Goal: Contribute content: Add original content to the website for others to see

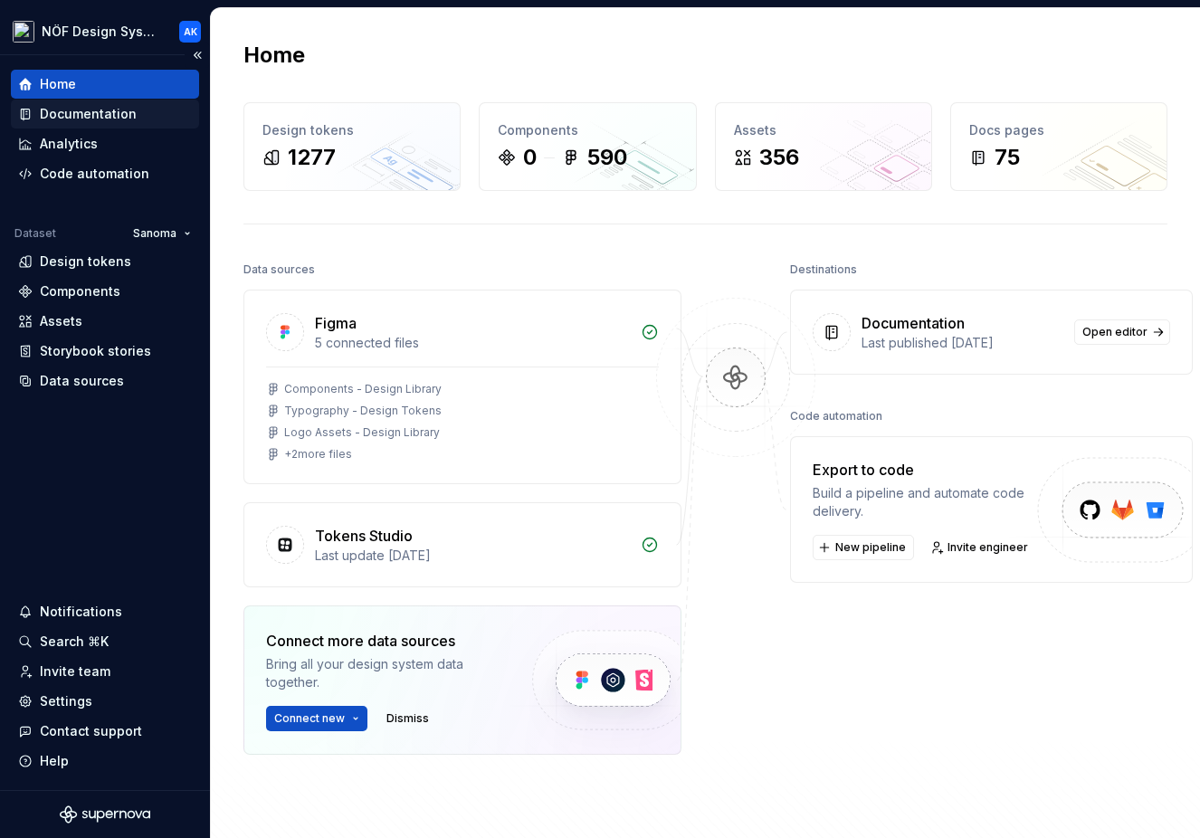
click at [109, 110] on div "Documentation" at bounding box center [88, 114] width 97 height 18
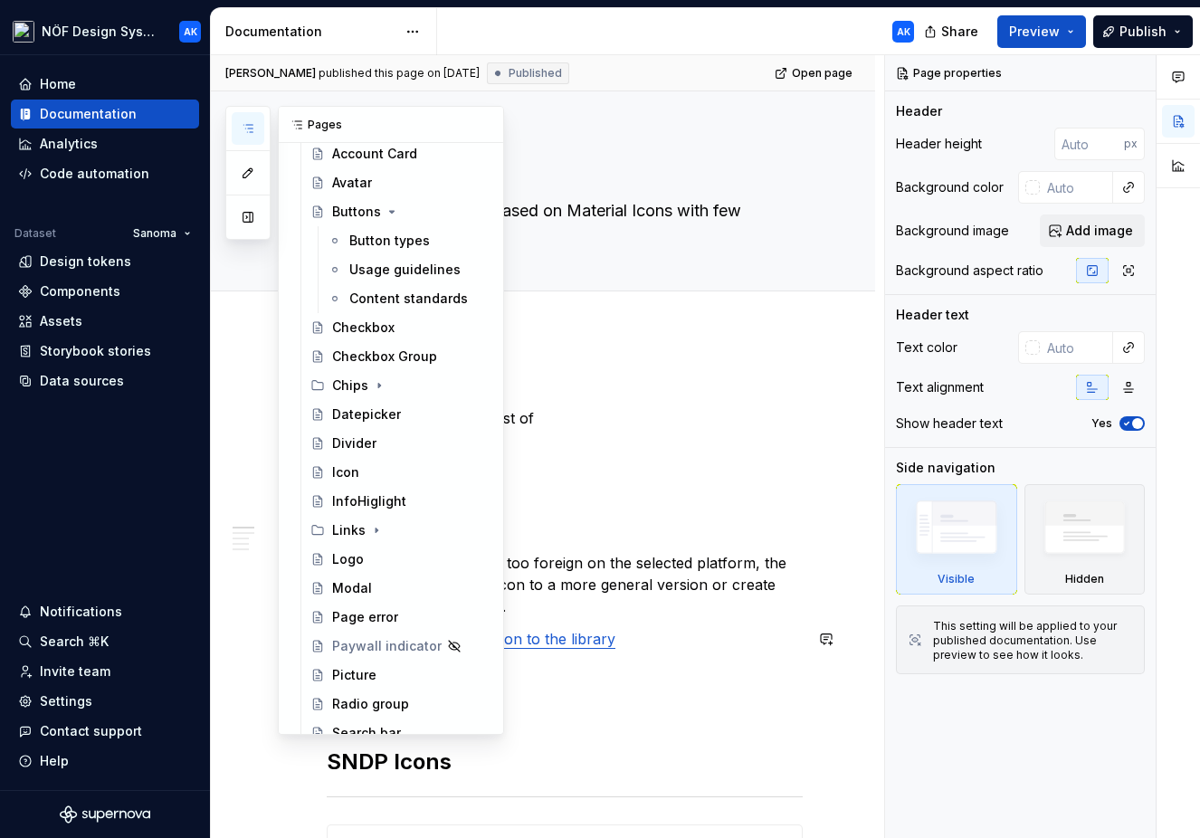
scroll to position [627, 0]
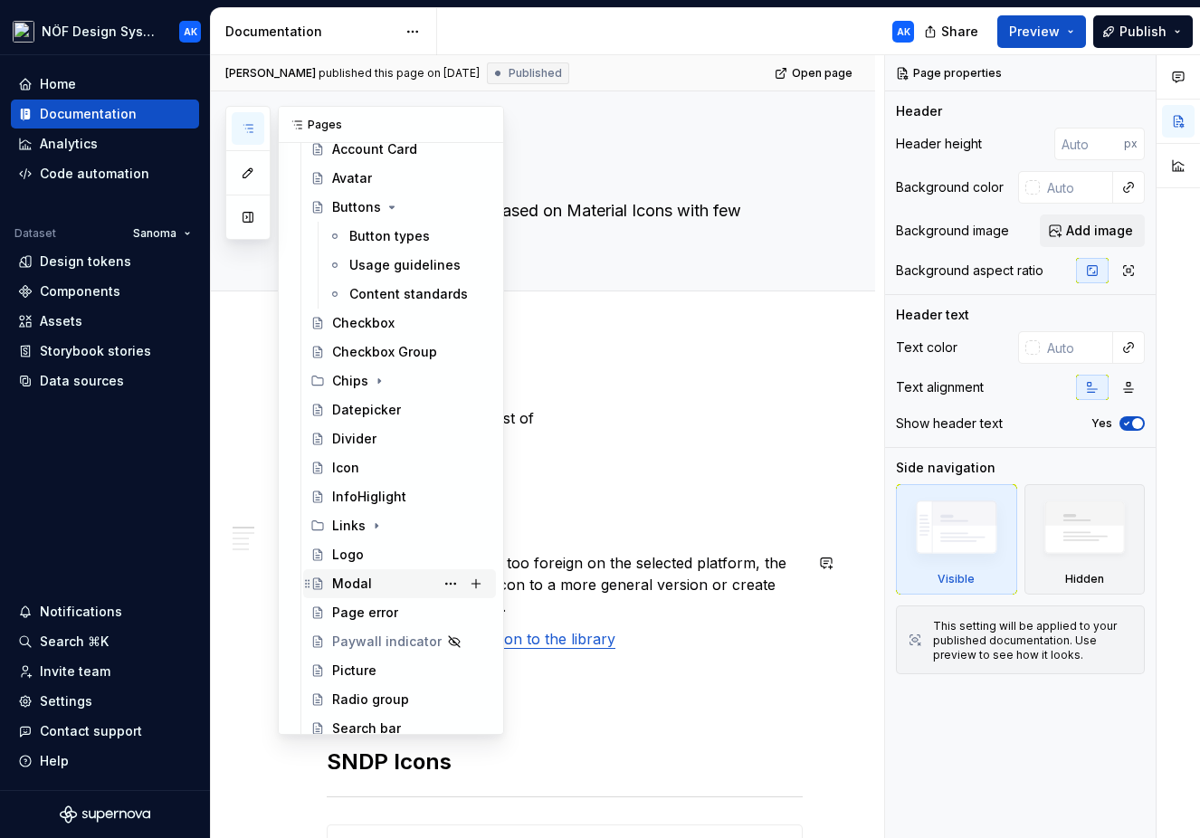
click at [358, 578] on div "Modal" at bounding box center [352, 584] width 40 height 18
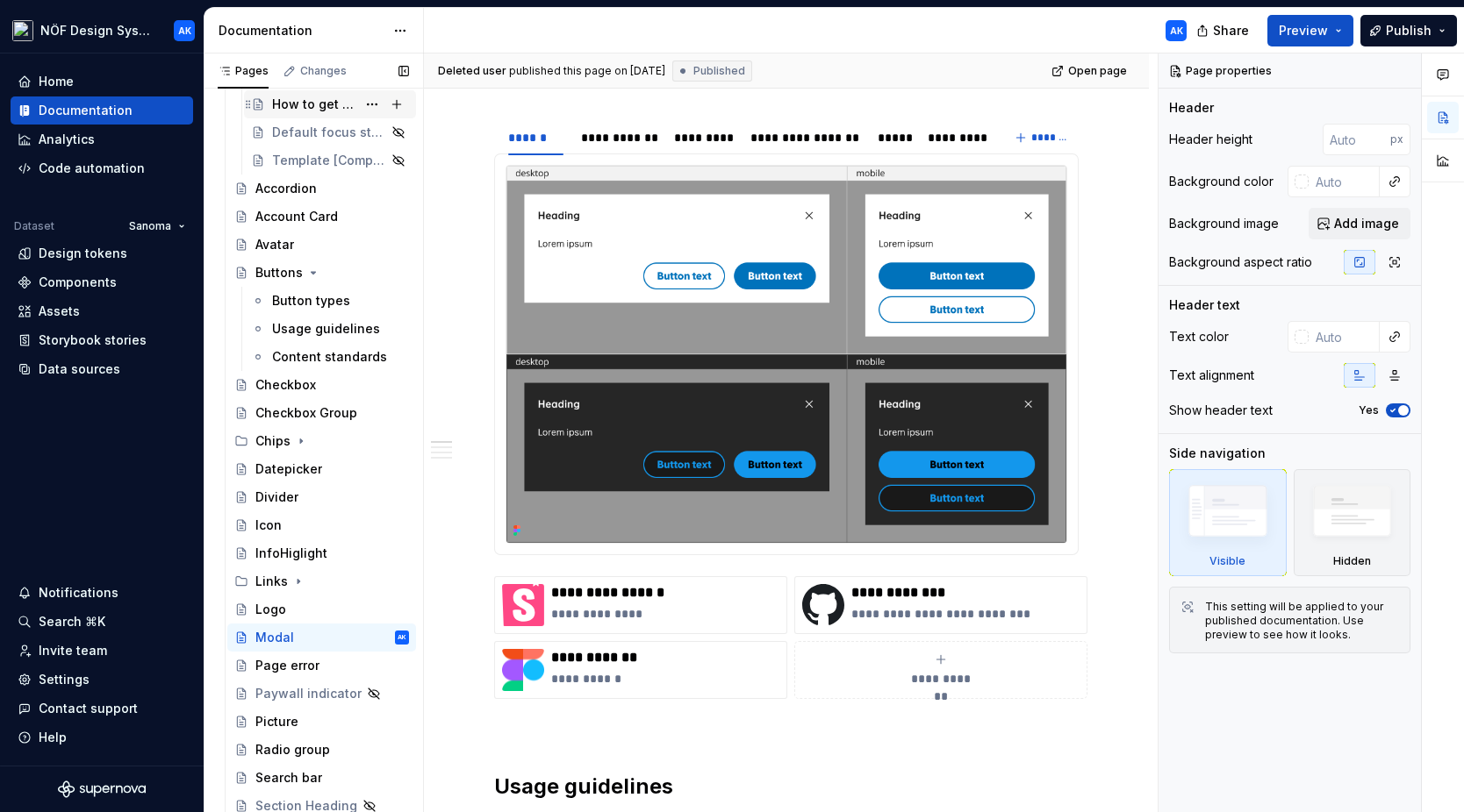
scroll to position [492, 0]
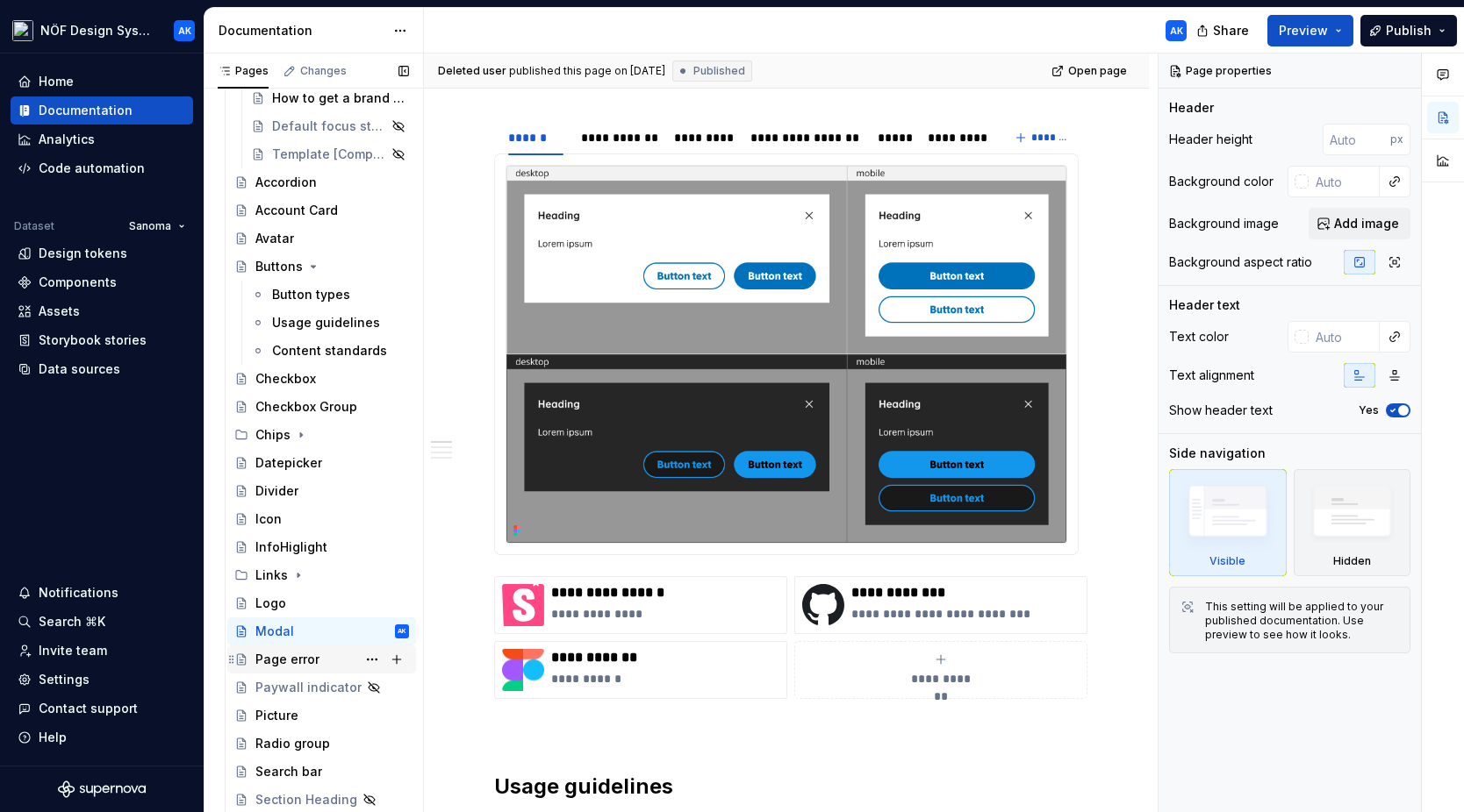
click at [297, 658] on div "Page error" at bounding box center [287, 660] width 64 height 17
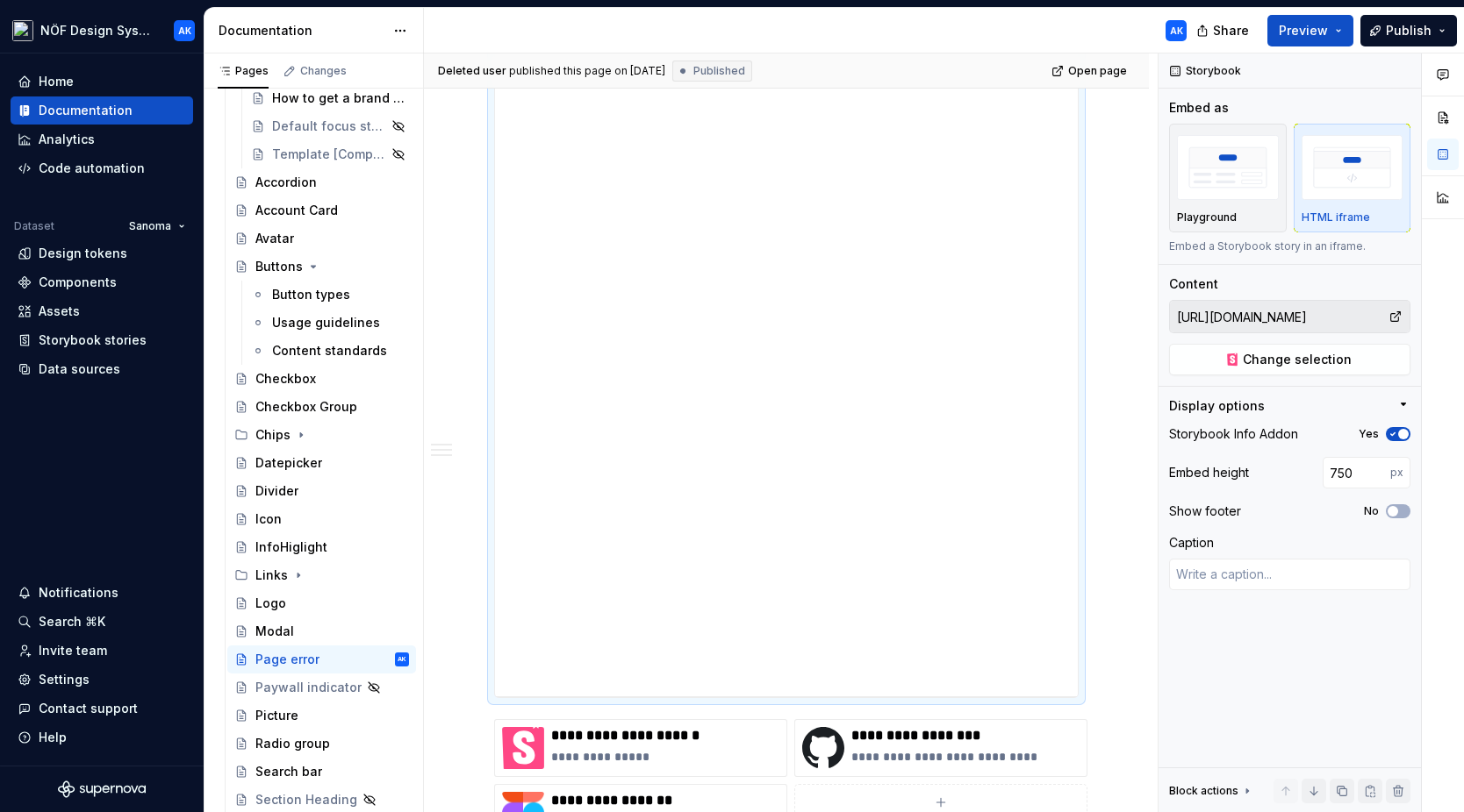
scroll to position [353, 0]
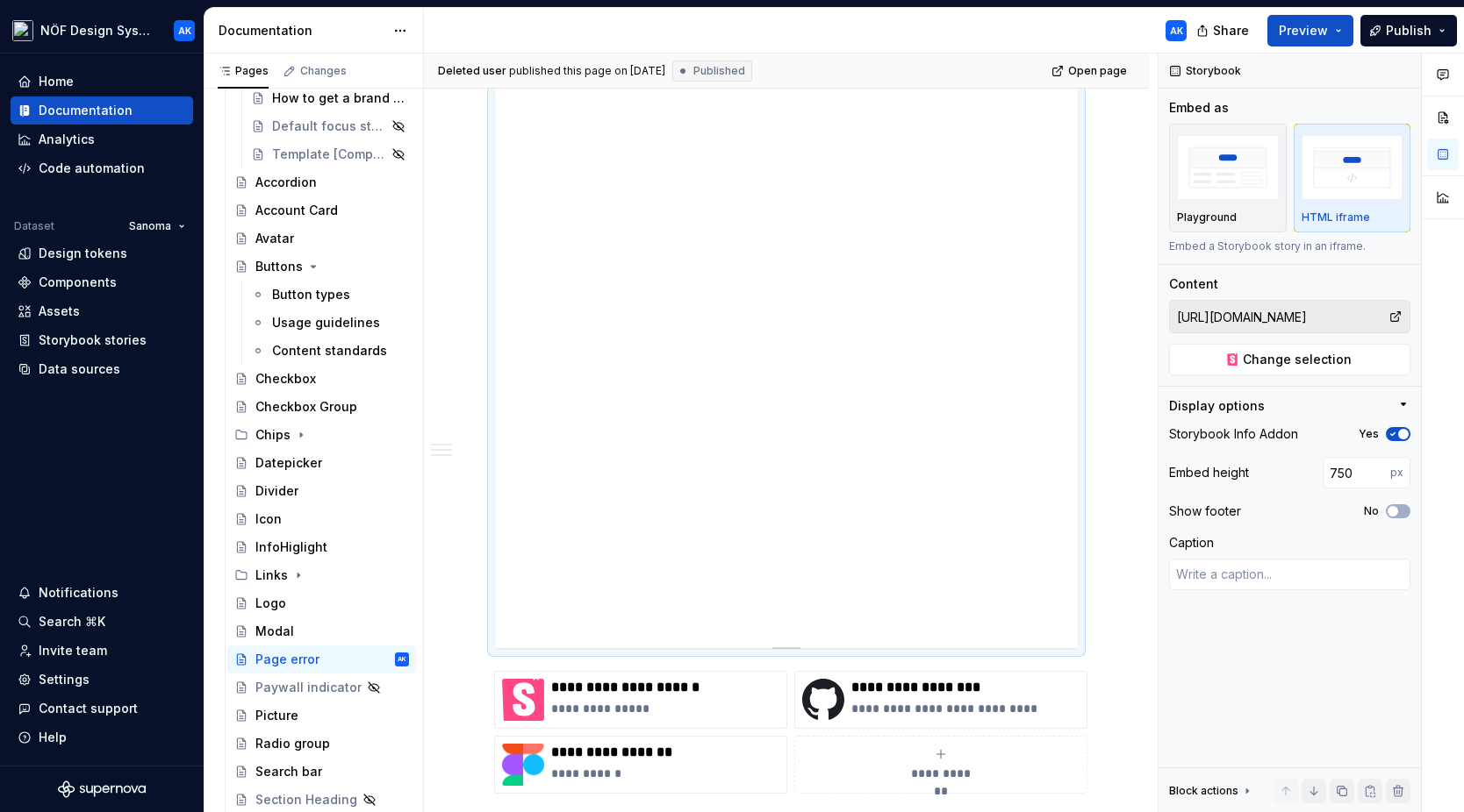
click at [943, 596] on div "**********" at bounding box center [786, 319] width 583 height 658
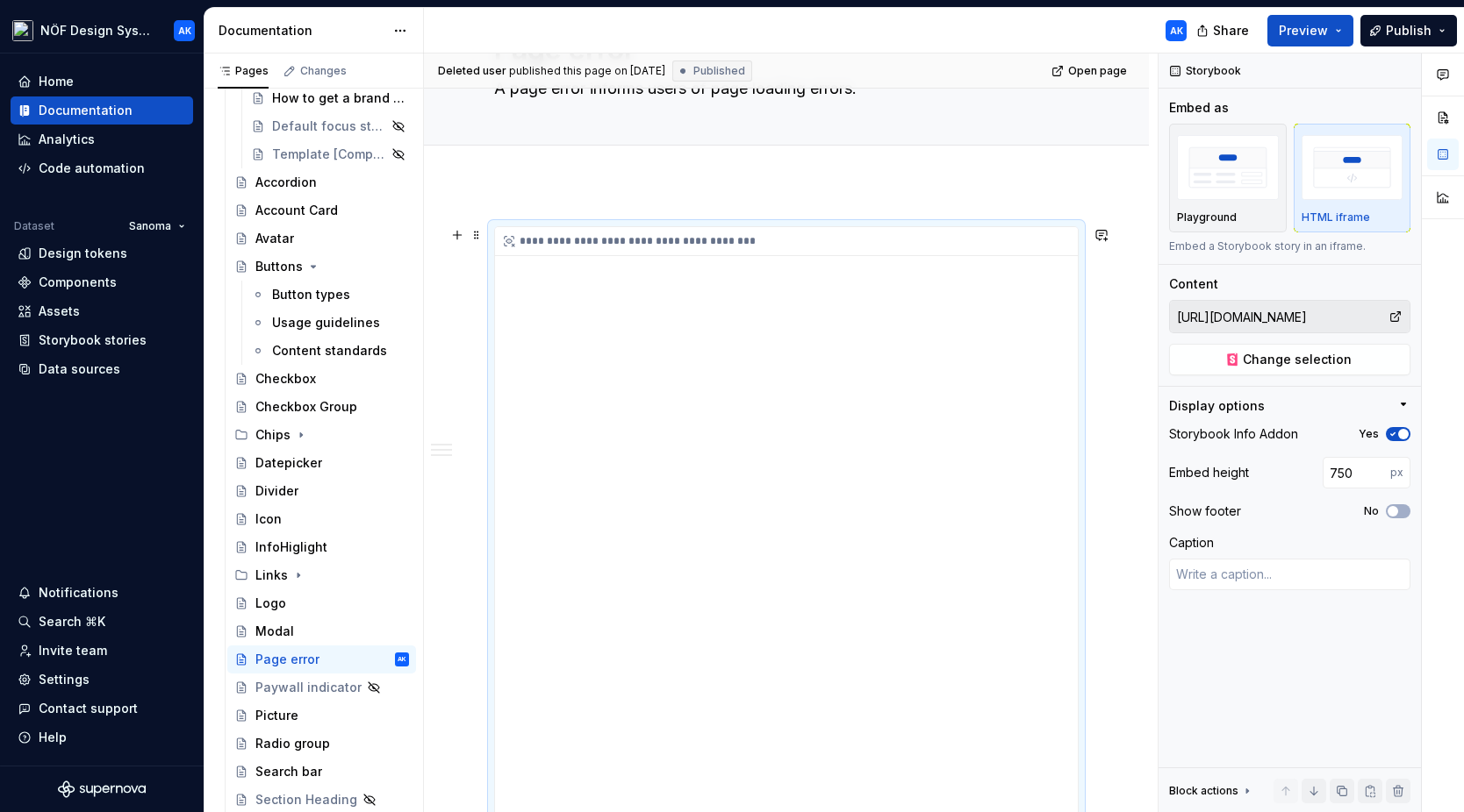
scroll to position [107, 0]
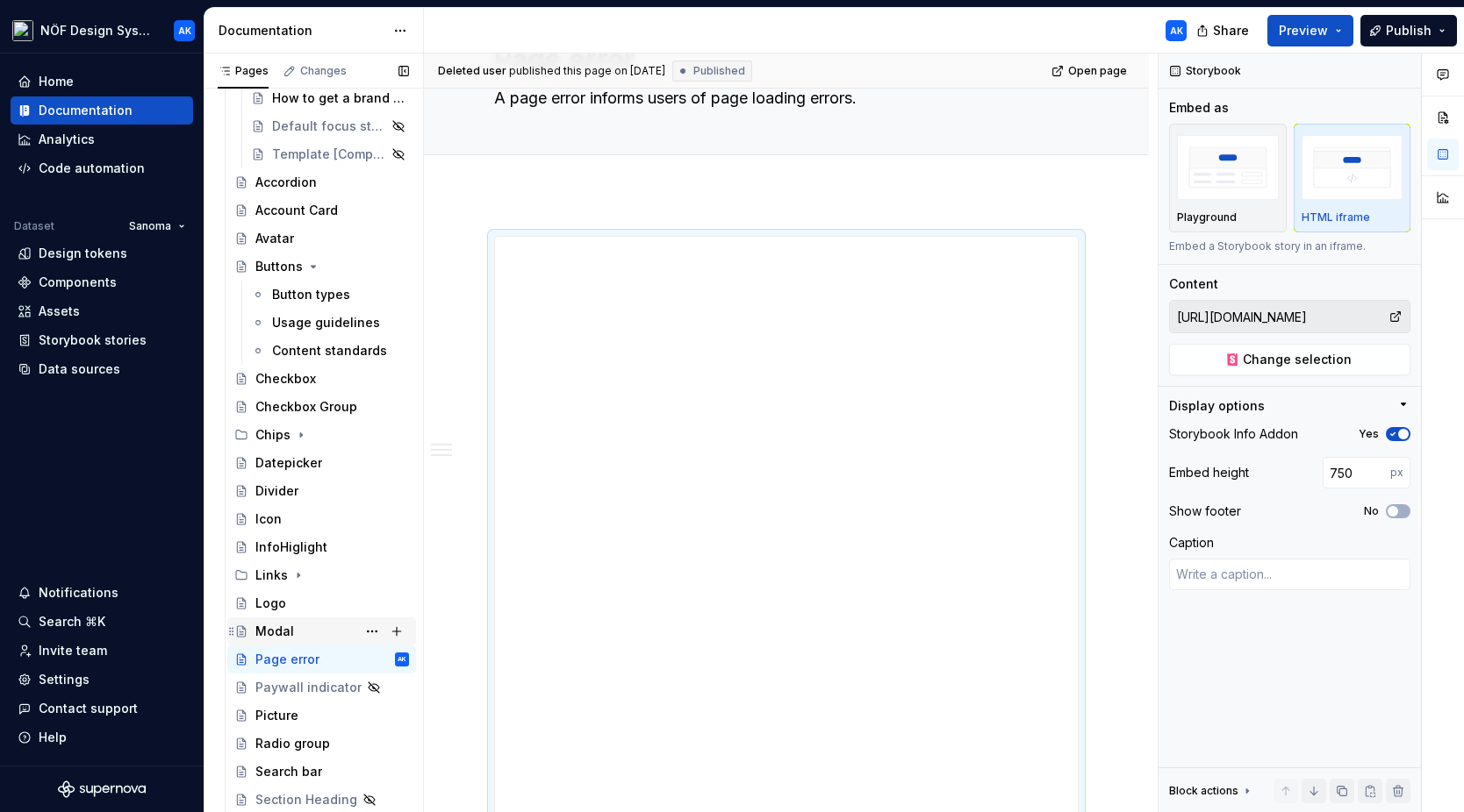
click at [296, 627] on div "Modal" at bounding box center [332, 631] width 153 height 24
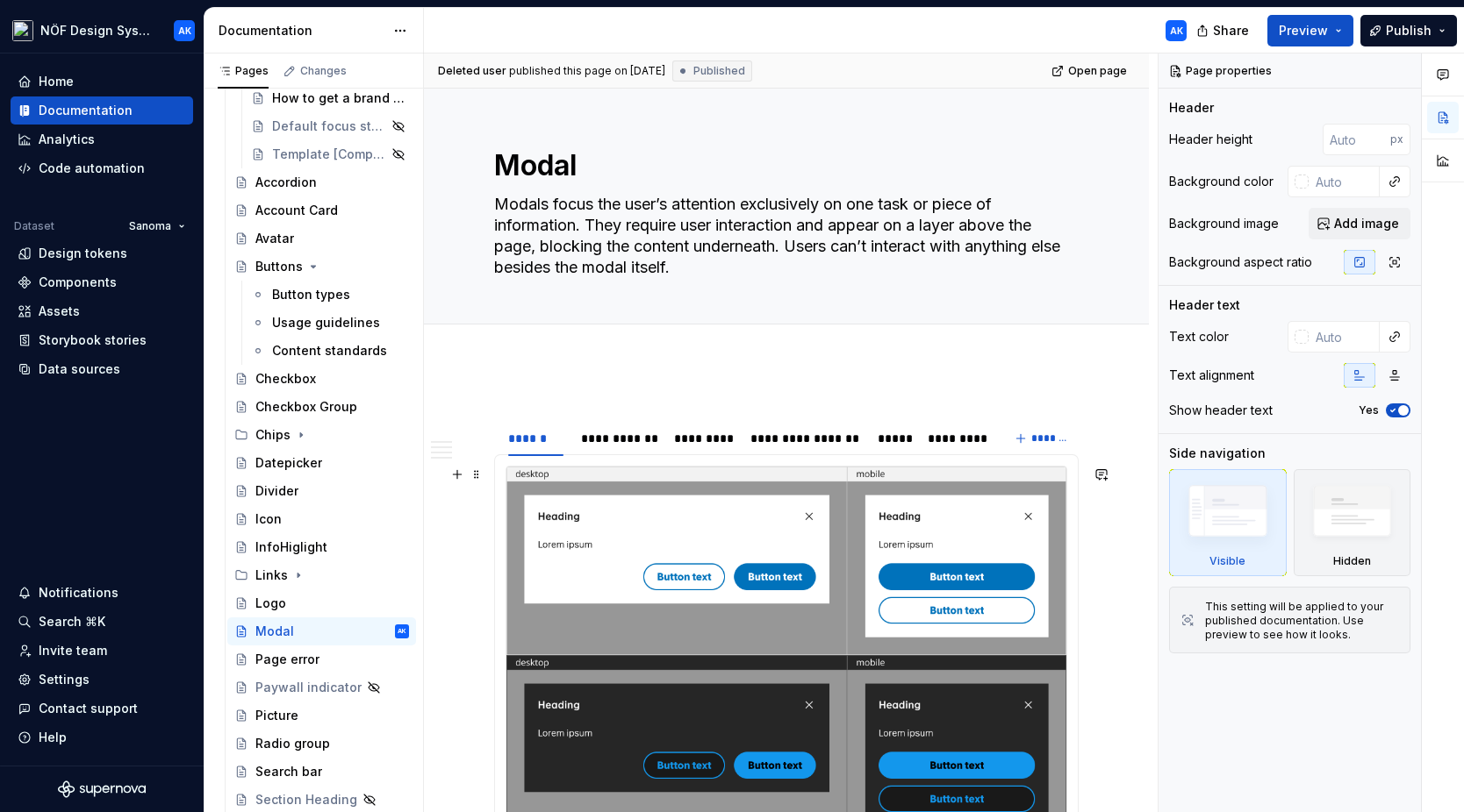
click at [867, 567] on img at bounding box center [786, 655] width 560 height 377
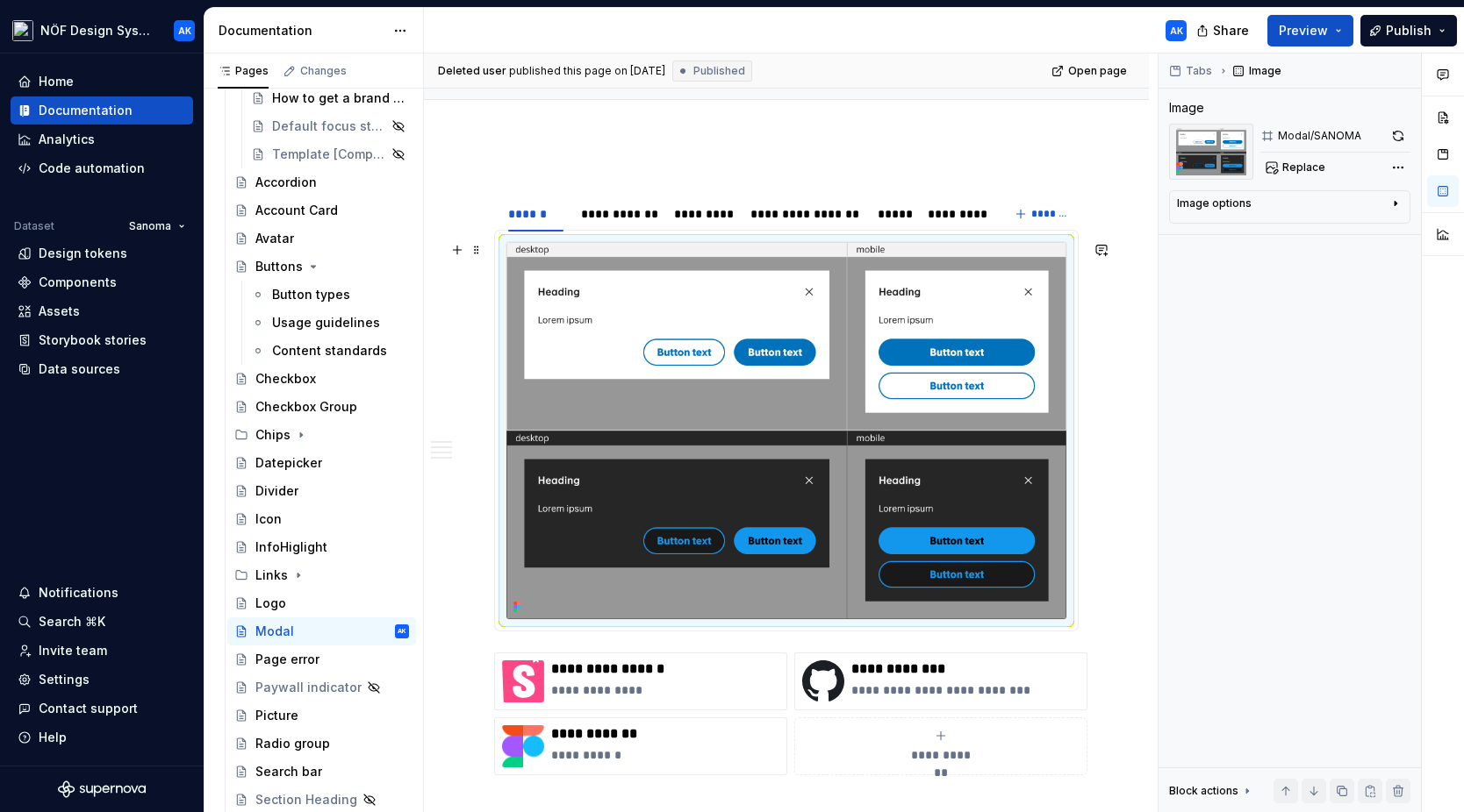
scroll to position [244, 0]
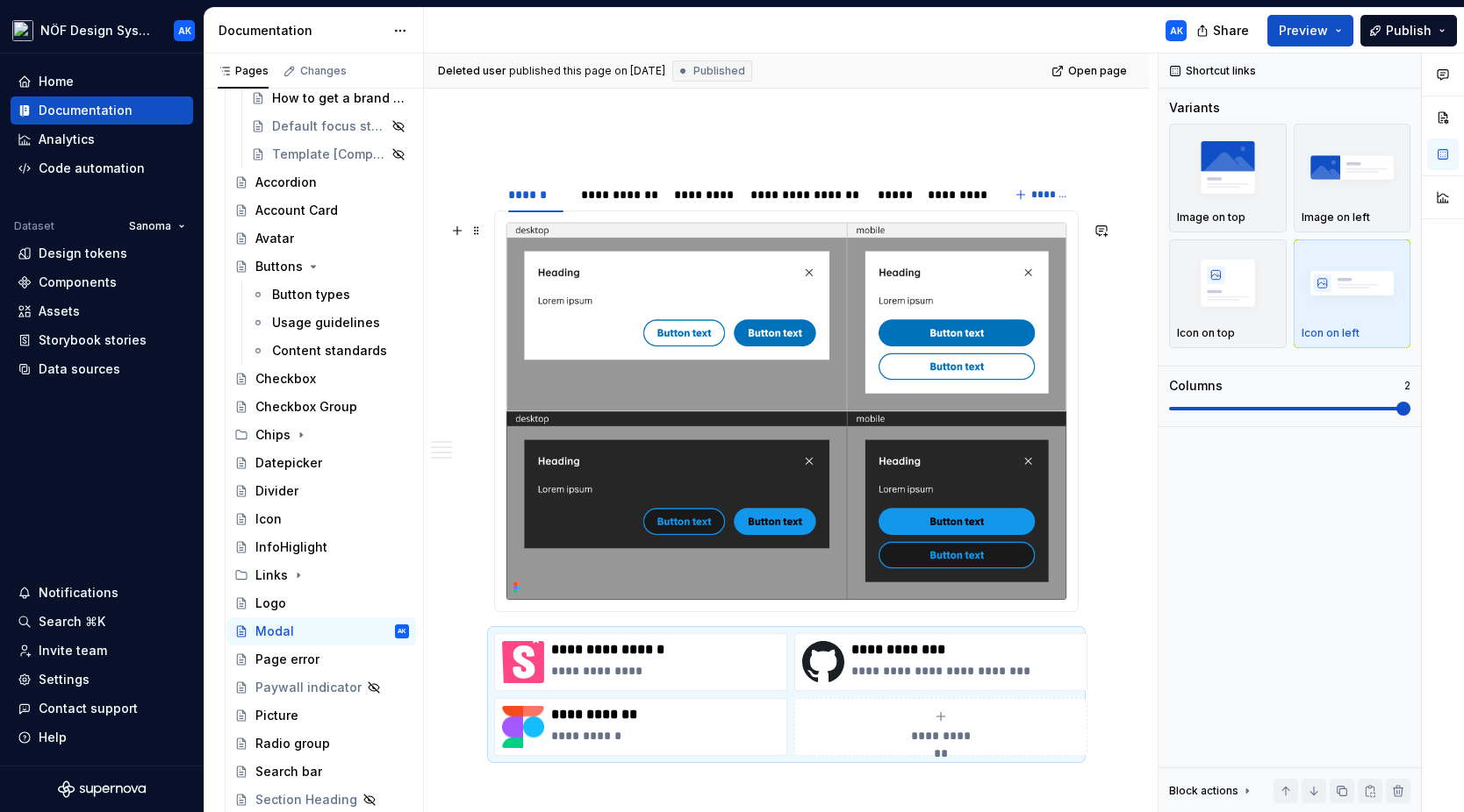
click at [1079, 559] on div at bounding box center [786, 411] width 585 height 402
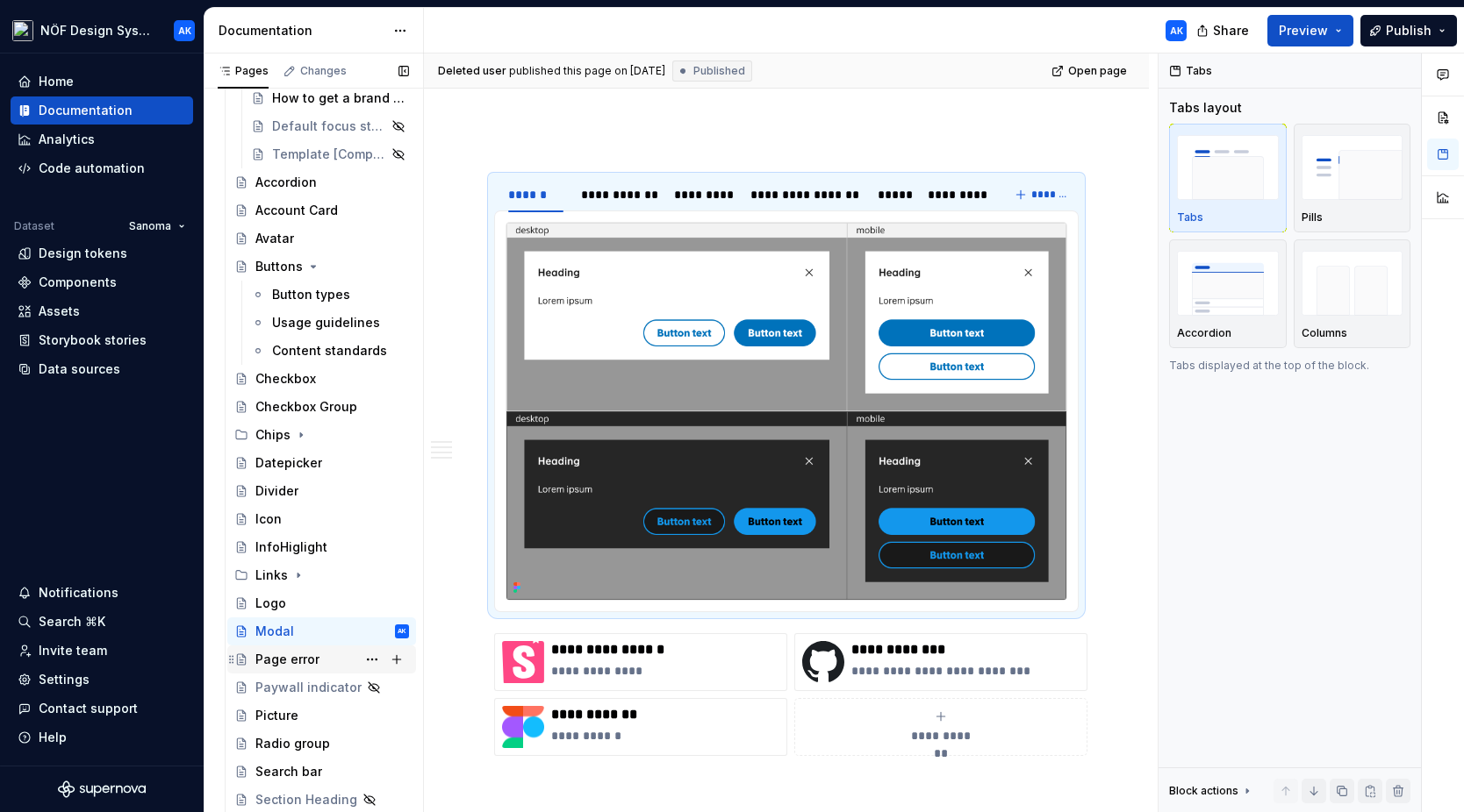
click at [310, 657] on div "Page error" at bounding box center [287, 660] width 64 height 17
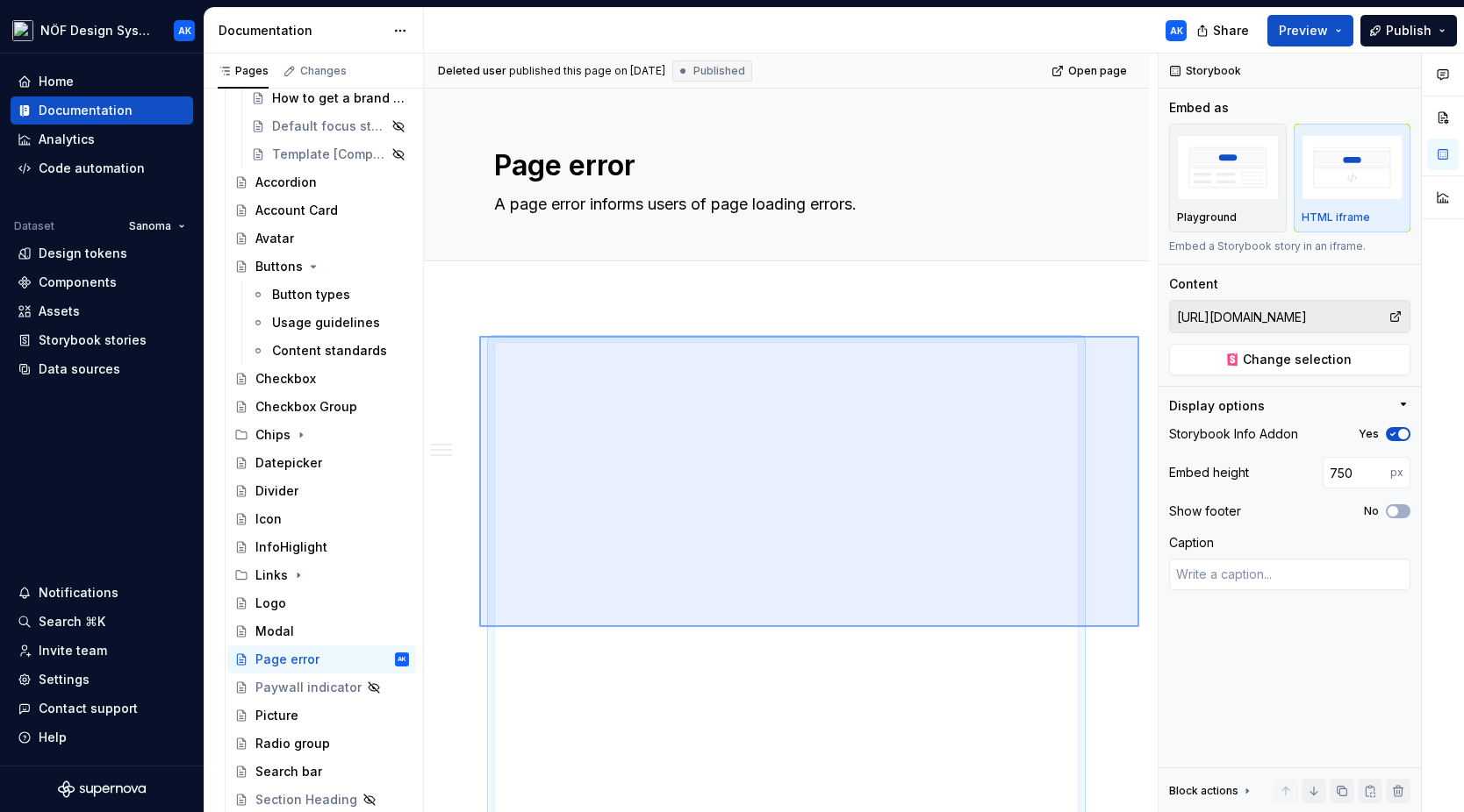
drag, startPoint x: 1139, startPoint y: 627, endPoint x: 482, endPoint y: 336, distance: 718.6
click at [482, 336] on div "**********" at bounding box center [790, 433] width 734 height 760
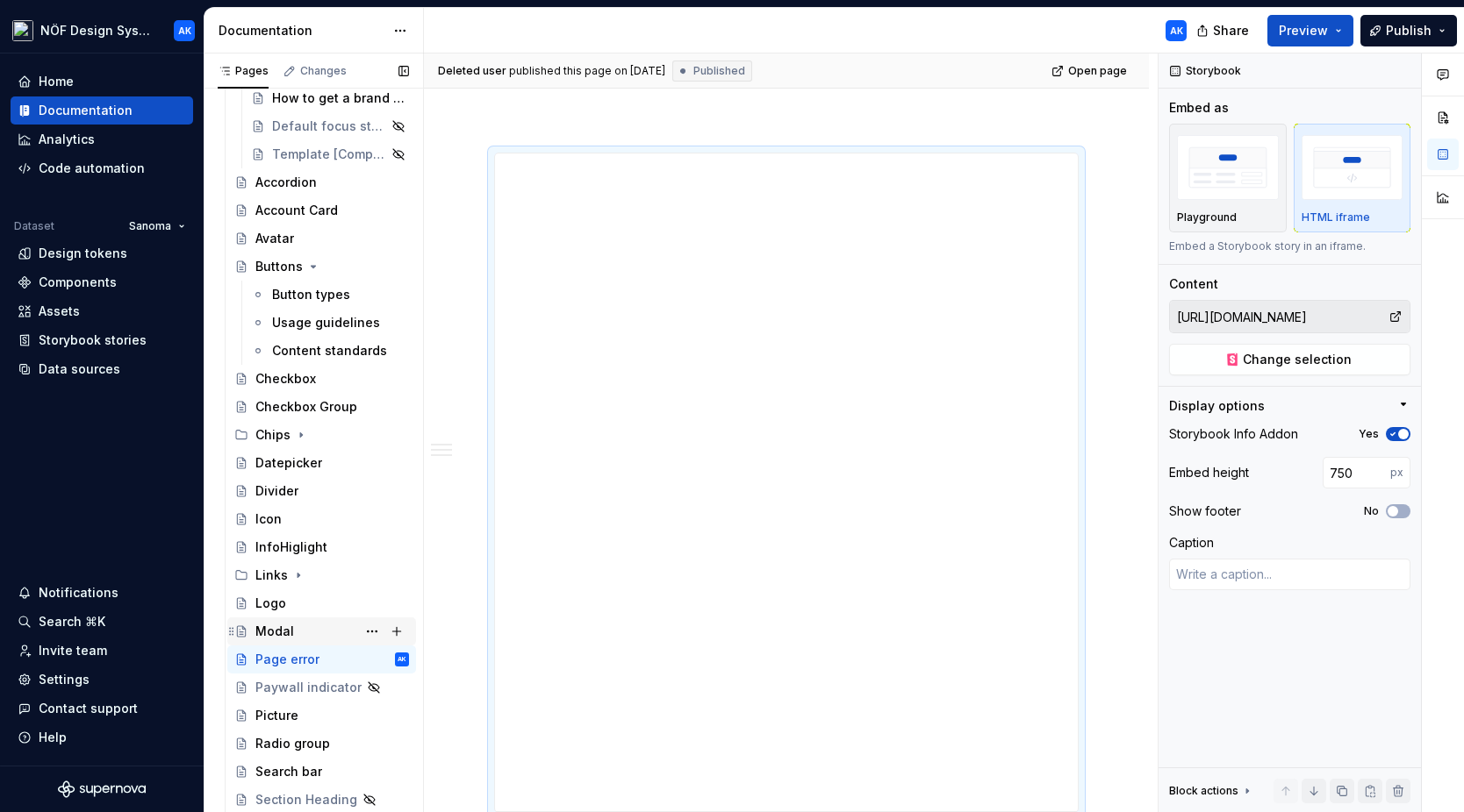
click at [308, 633] on div "Modal" at bounding box center [332, 631] width 153 height 24
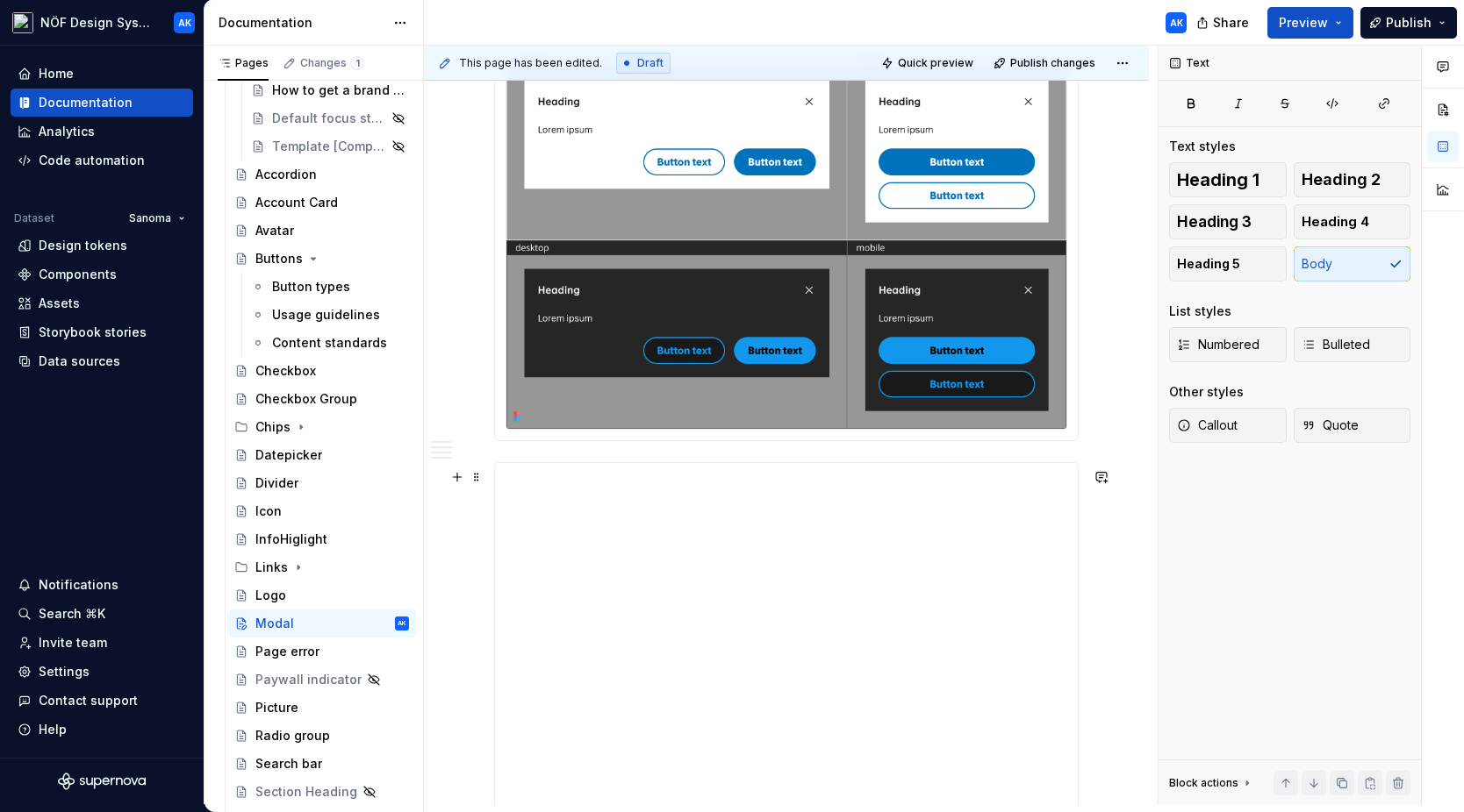
scroll to position [388, 0]
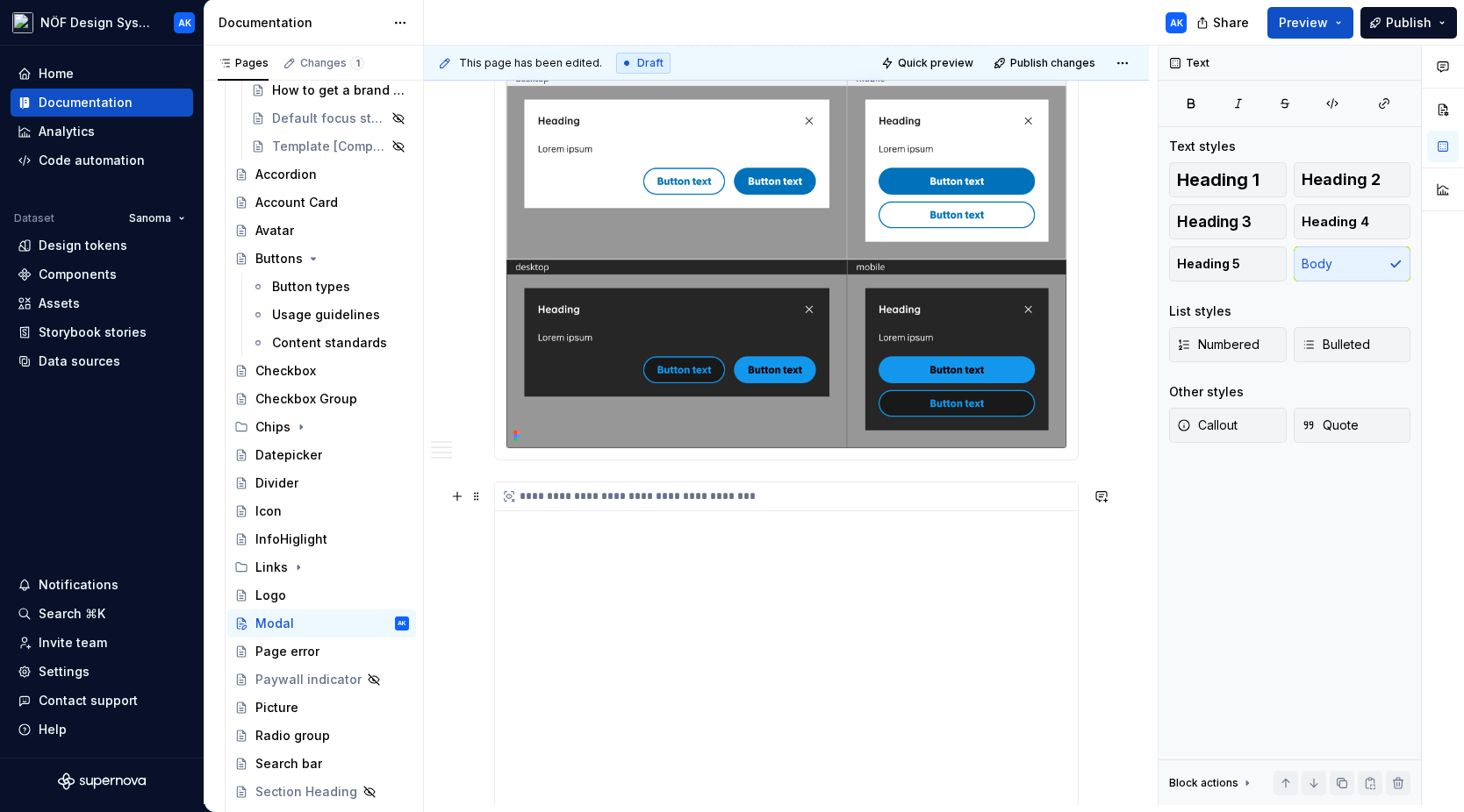
click at [983, 625] on div "**********" at bounding box center [786, 811] width 583 height 658
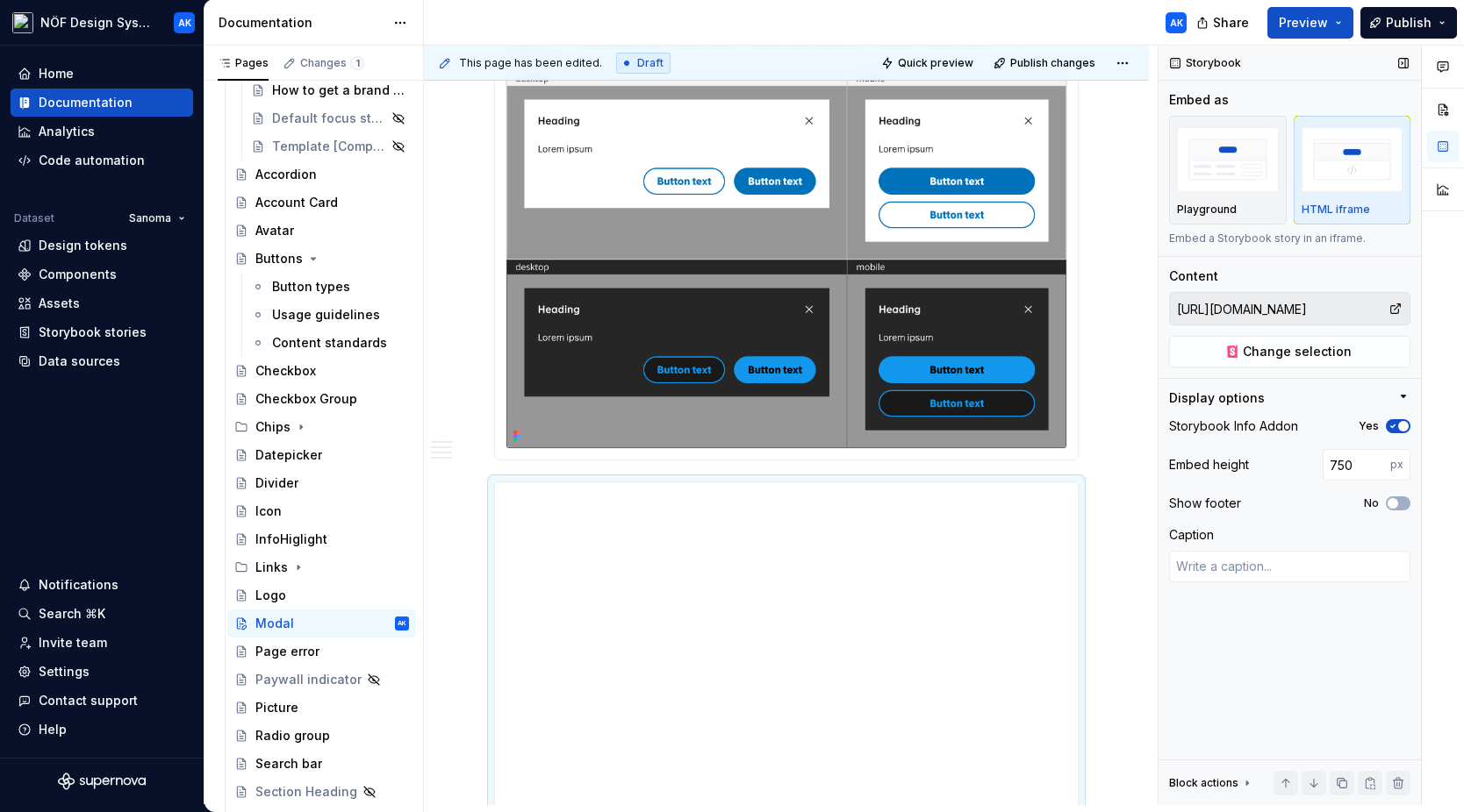
click at [1162, 303] on input "[URL][DOMAIN_NAME]" at bounding box center [1279, 308] width 218 height 32
click at [1162, 357] on button "Change selection" at bounding box center [1289, 352] width 241 height 32
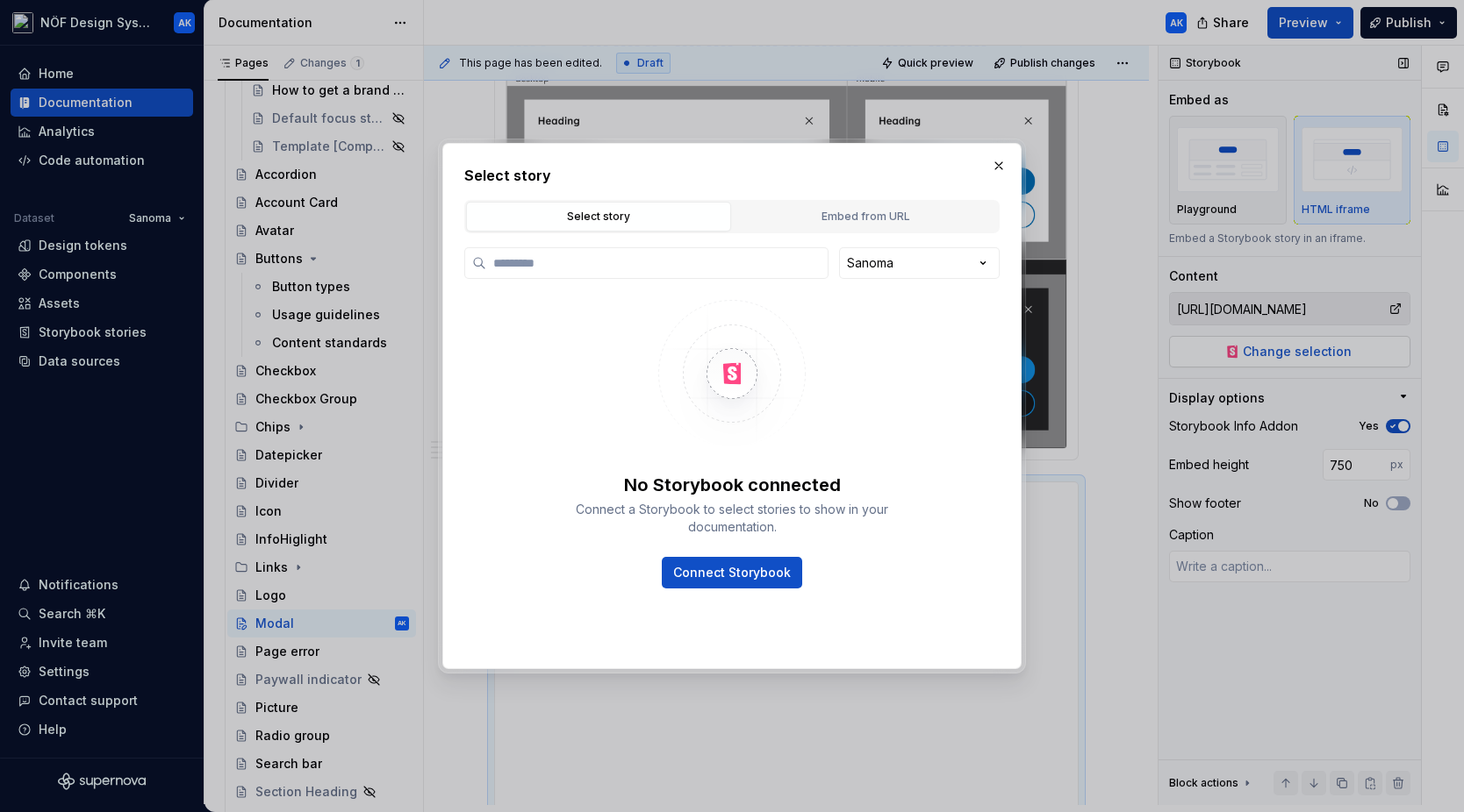
type textarea "*"
type input "**********"
click at [884, 270] on div "**********" at bounding box center [732, 406] width 1464 height 812
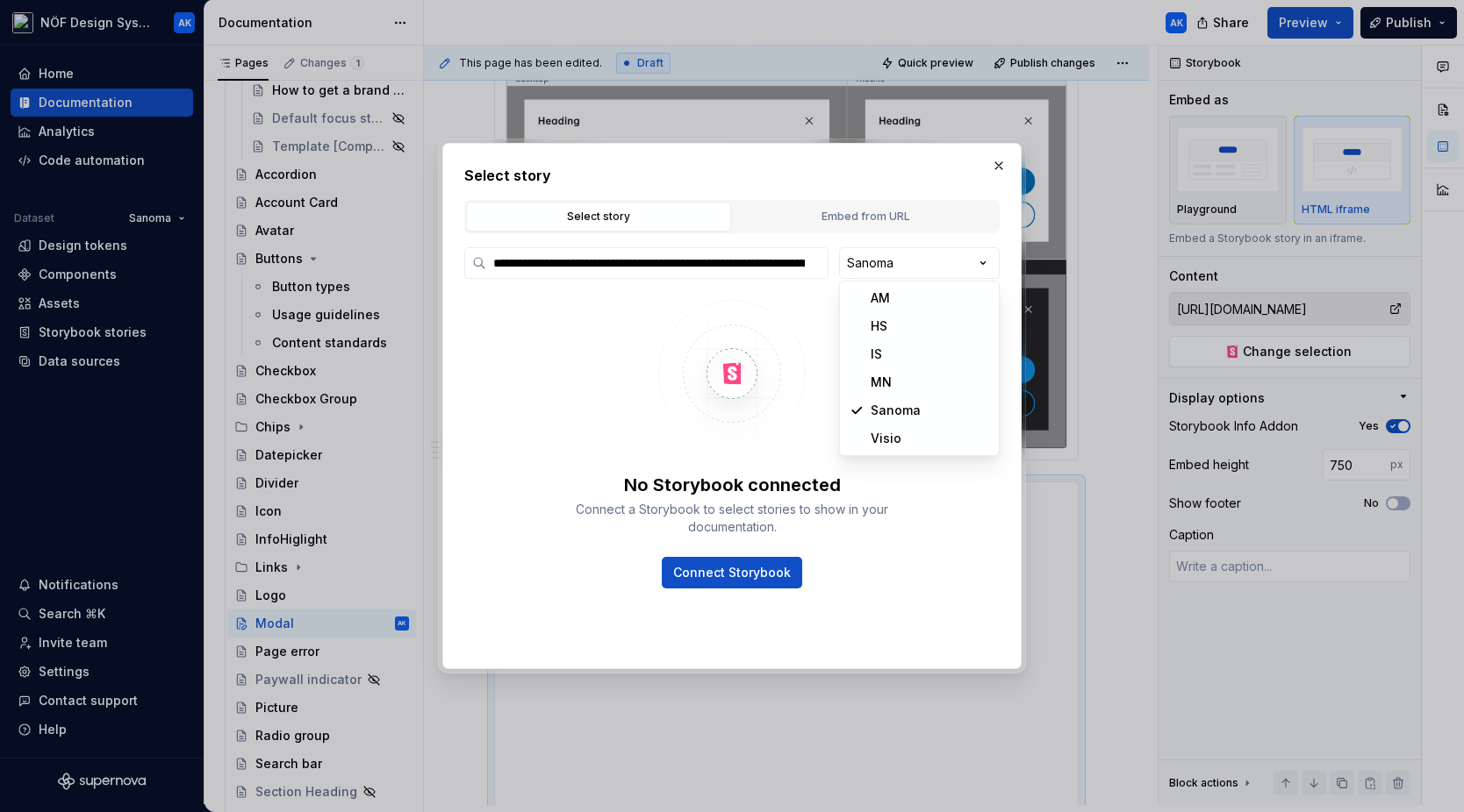
click at [935, 163] on div "**********" at bounding box center [732, 406] width 1464 height 812
click at [750, 569] on span "Connect Storybook" at bounding box center [731, 573] width 117 height 17
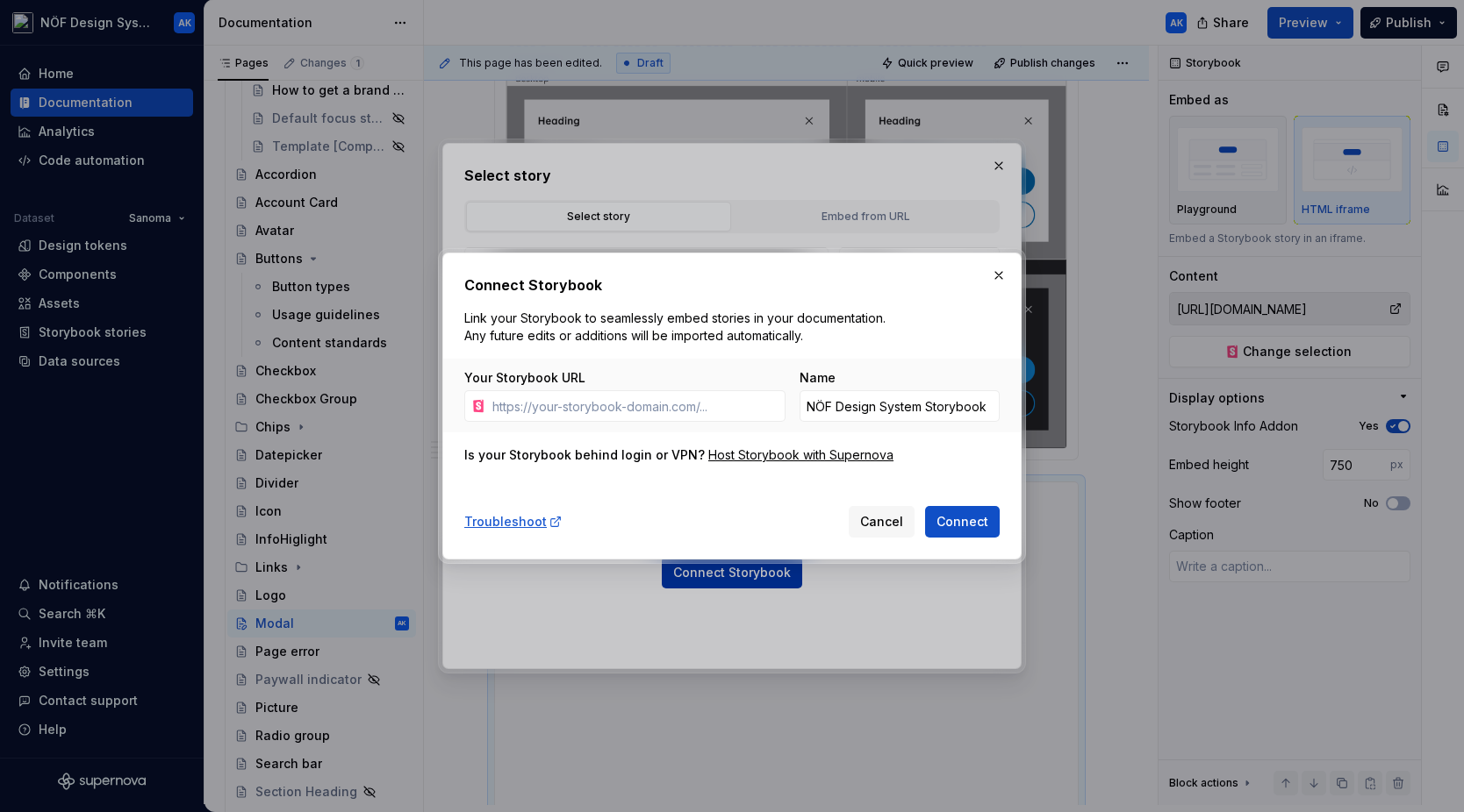
type textarea "*"
click at [879, 530] on span "Cancel" at bounding box center [881, 522] width 43 height 17
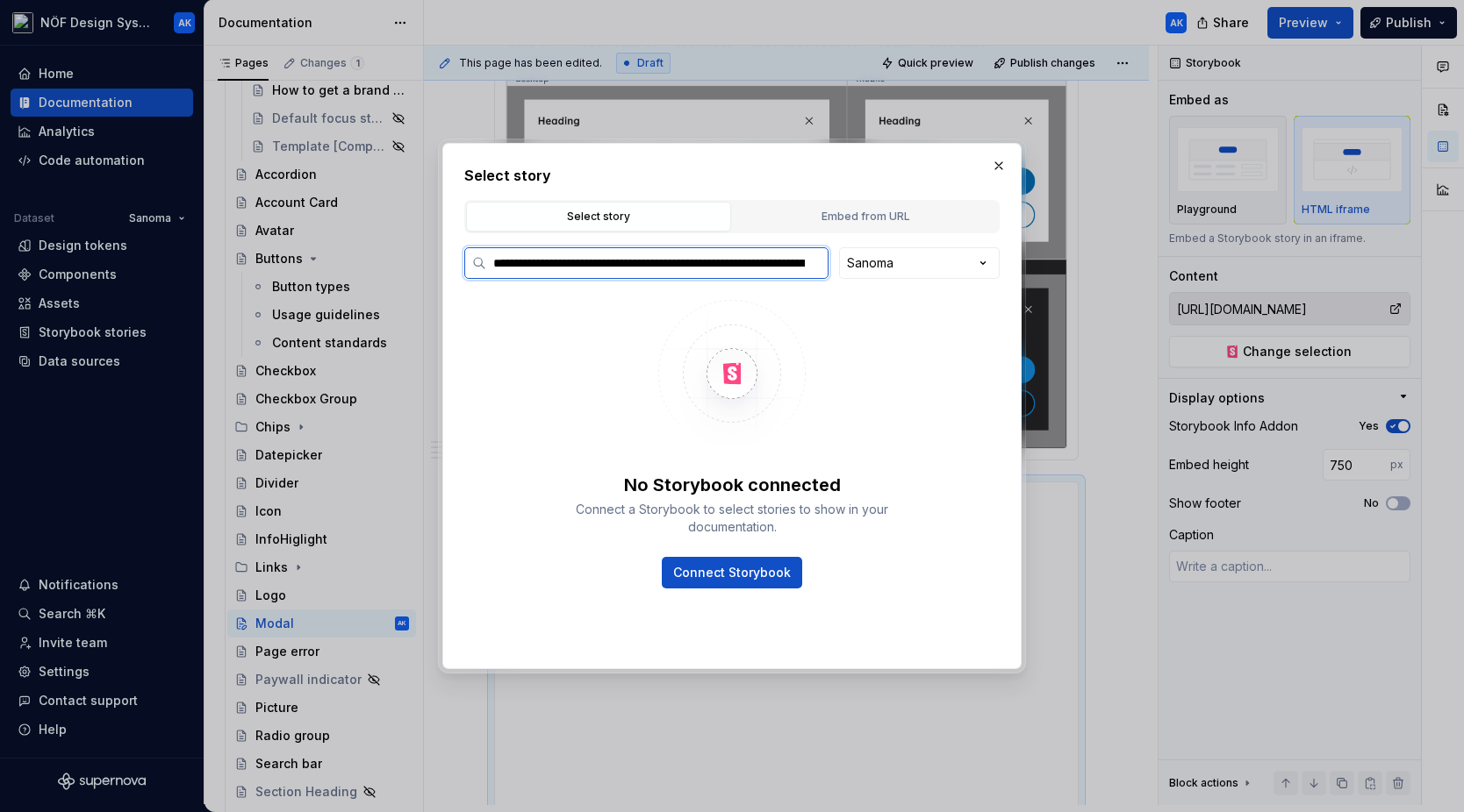
click at [771, 267] on input "**********" at bounding box center [656, 264] width 341 height 17
click at [908, 219] on div "Embed from URL" at bounding box center [865, 217] width 253 height 17
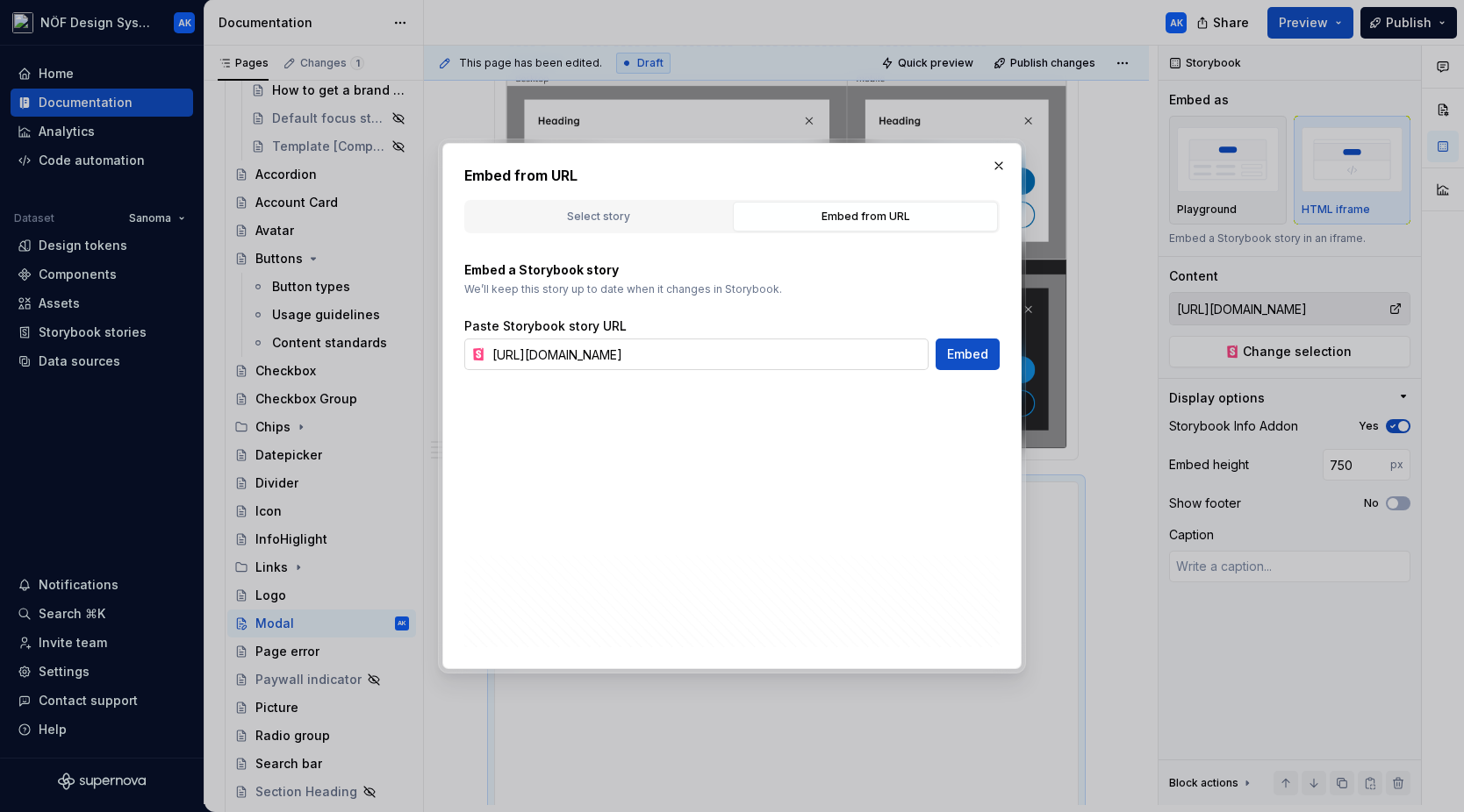
click at [717, 354] on input "[URL][DOMAIN_NAME]" at bounding box center [707, 354] width 443 height 32
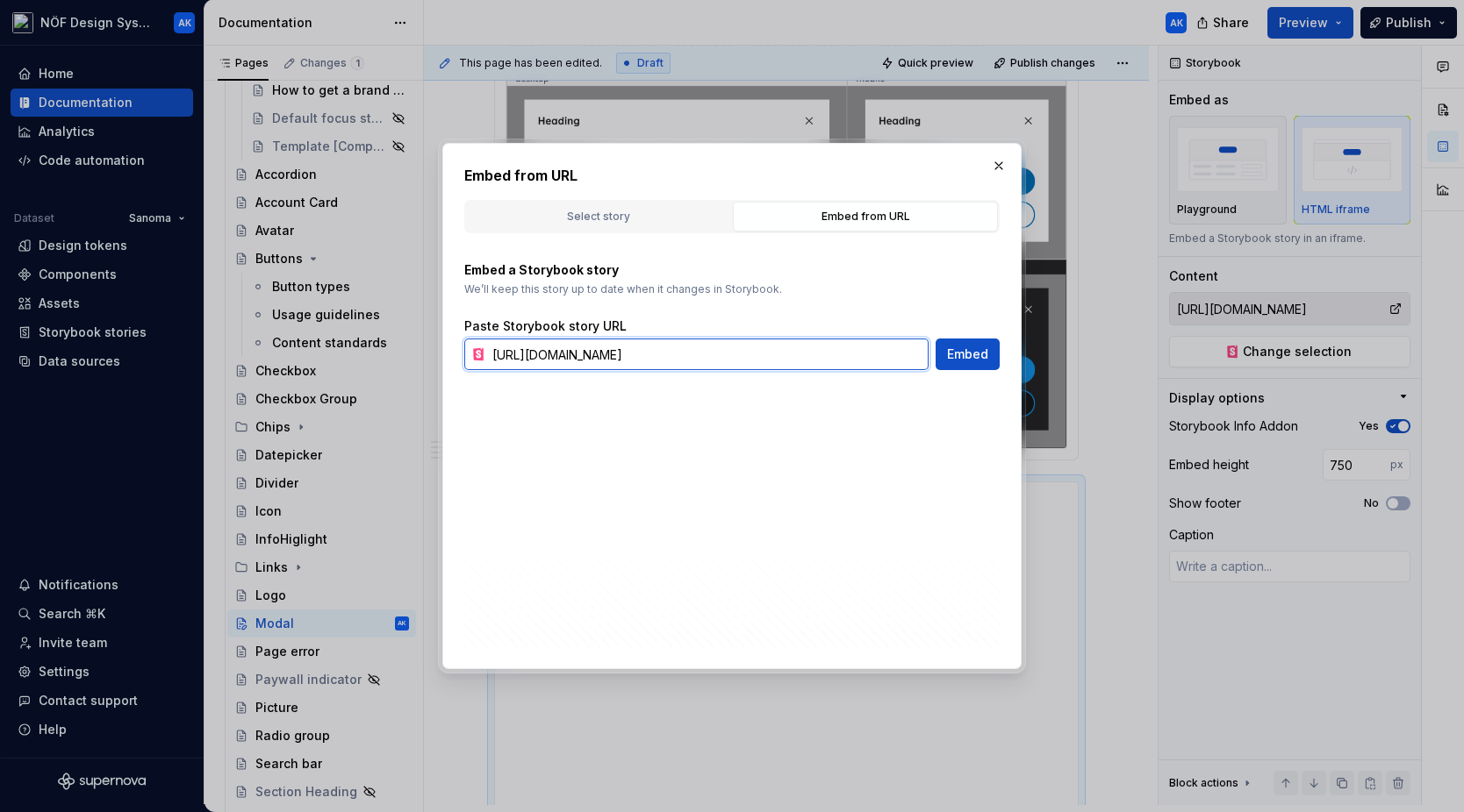
click at [717, 354] on input "[URL][DOMAIN_NAME]" at bounding box center [707, 354] width 443 height 32
paste input "modal--default"
type input "[URL][DOMAIN_NAME]"
click at [949, 355] on span "Embed" at bounding box center [968, 355] width 42 height 17
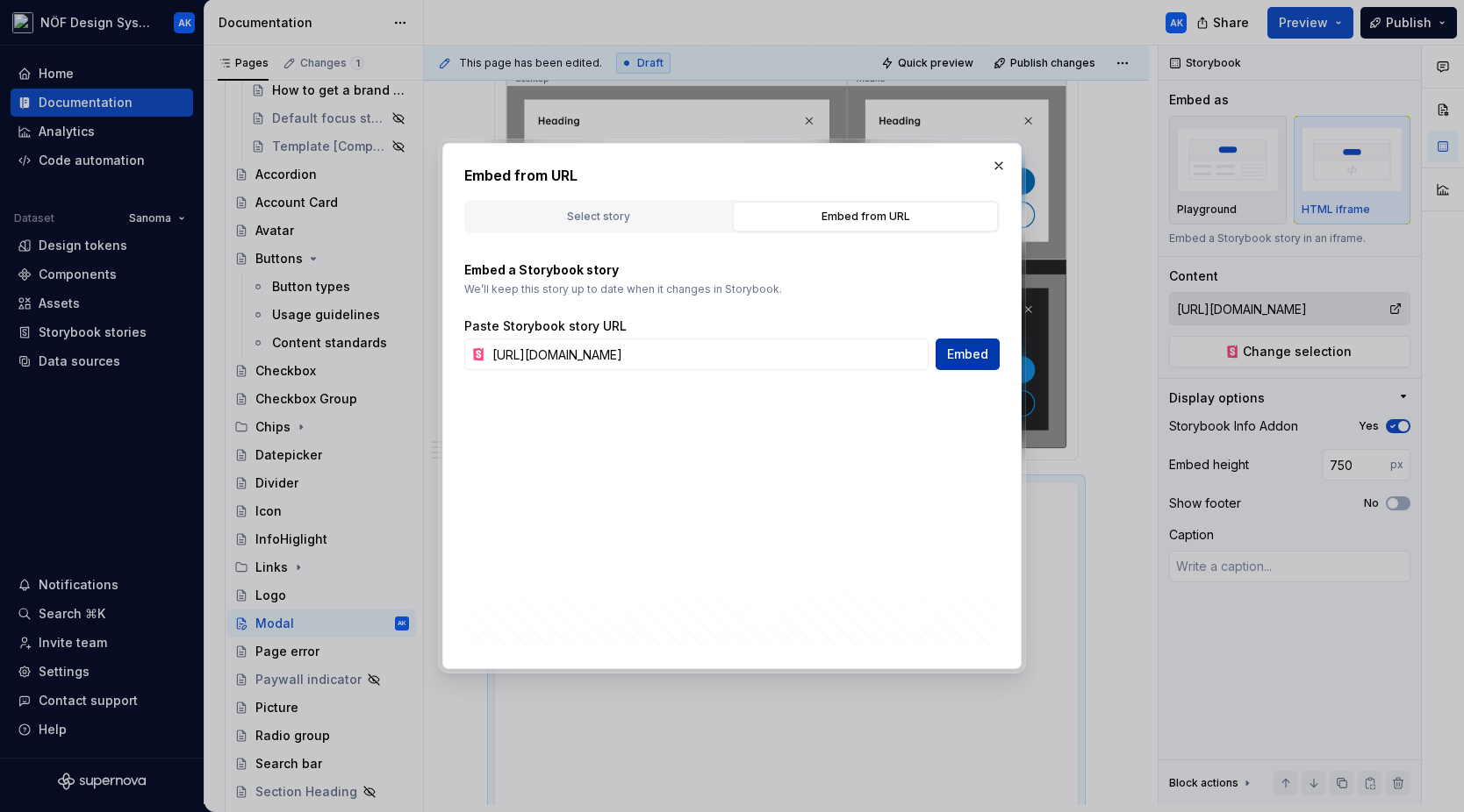
type textarea "*"
type input "[URL][DOMAIN_NAME]"
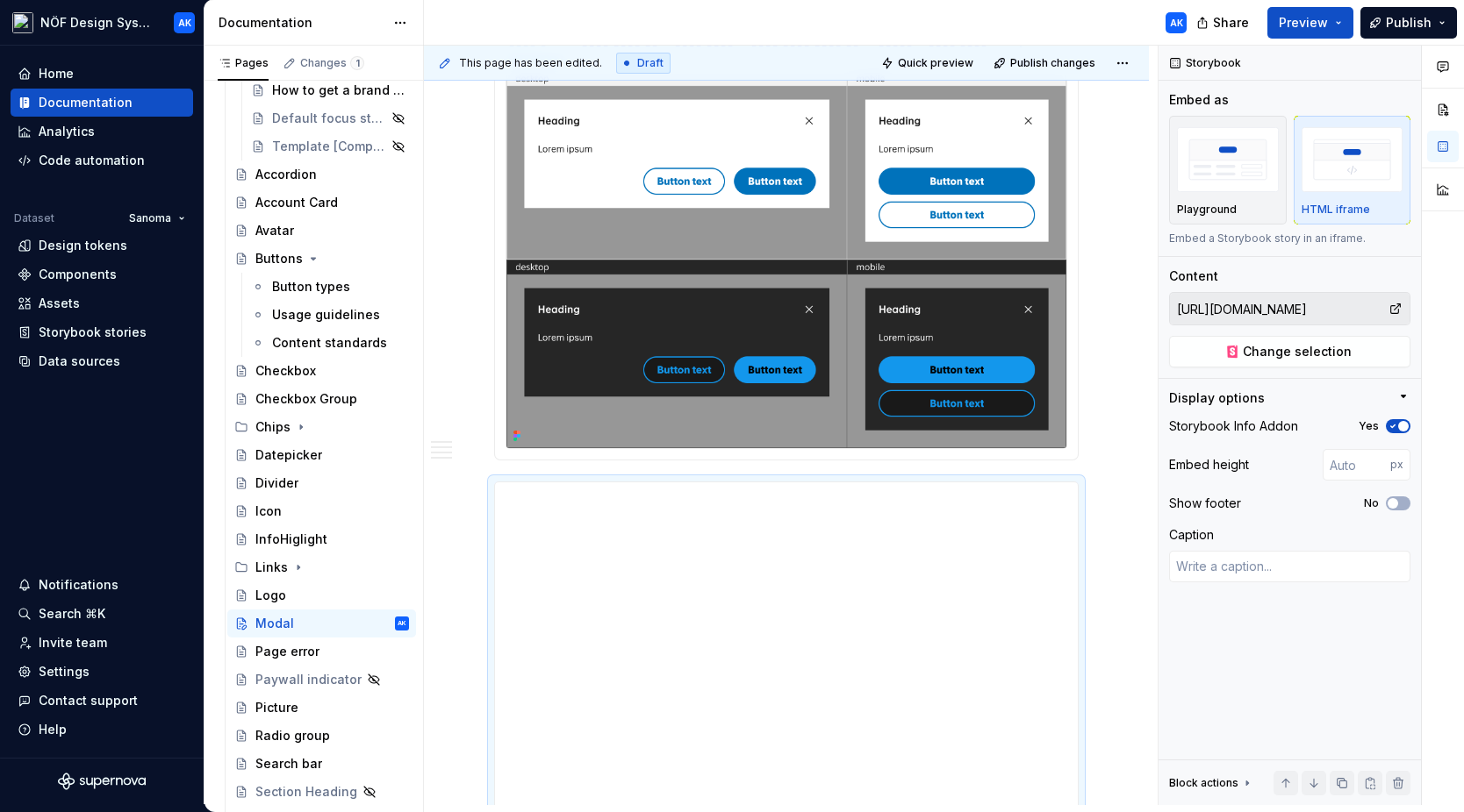
scroll to position [451, 0]
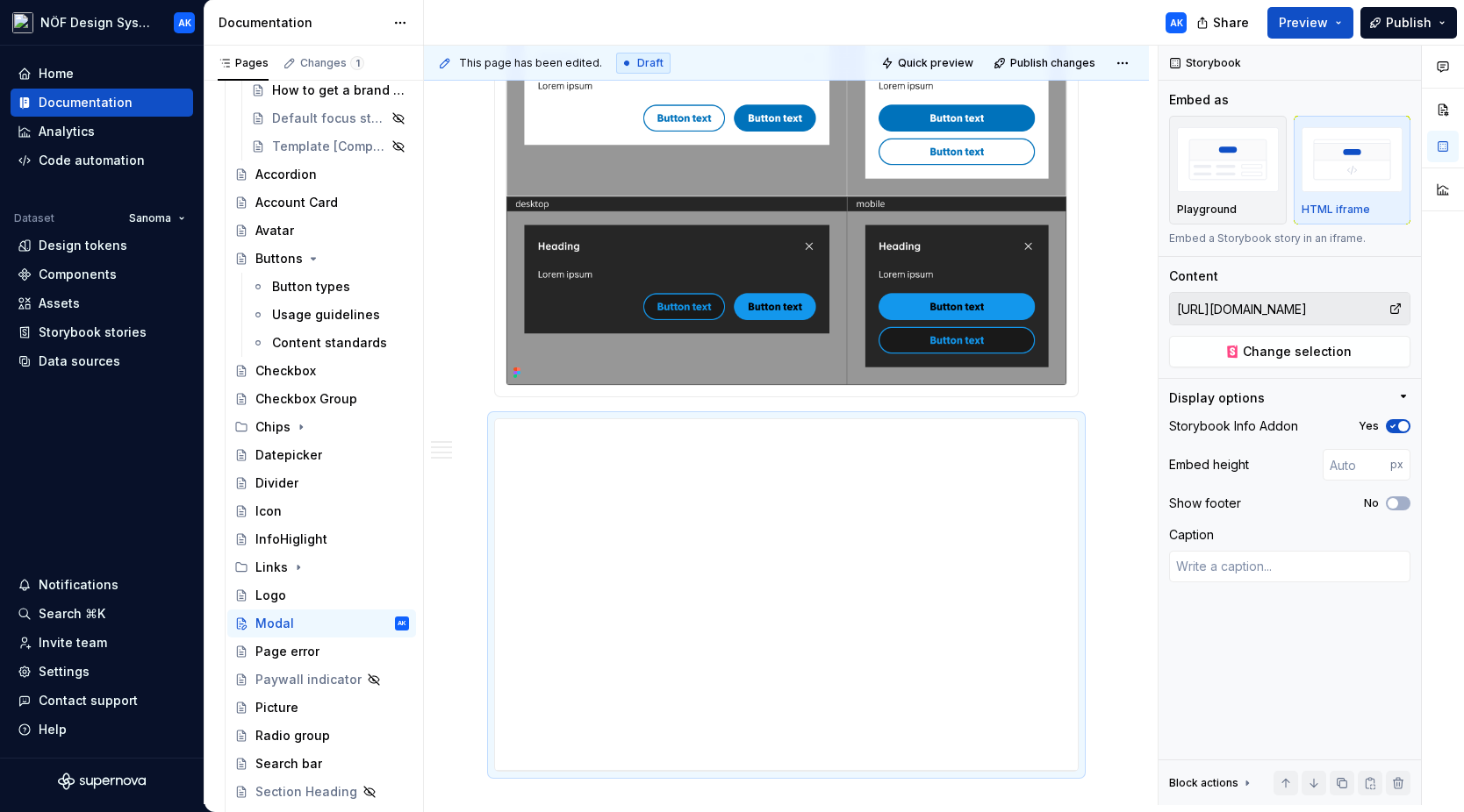
click at [847, 347] on img at bounding box center [786, 196] width 560 height 377
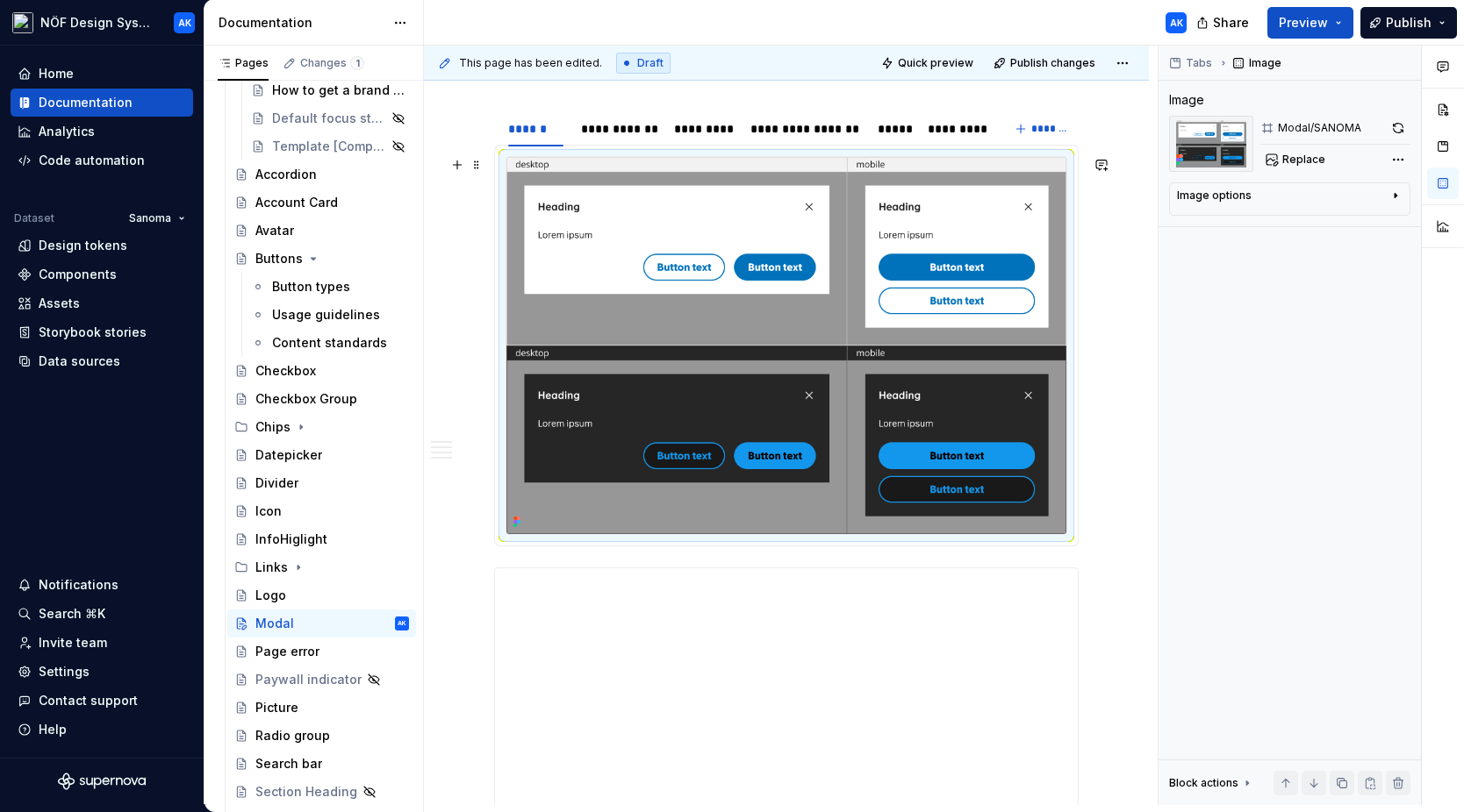
scroll to position [299, 0]
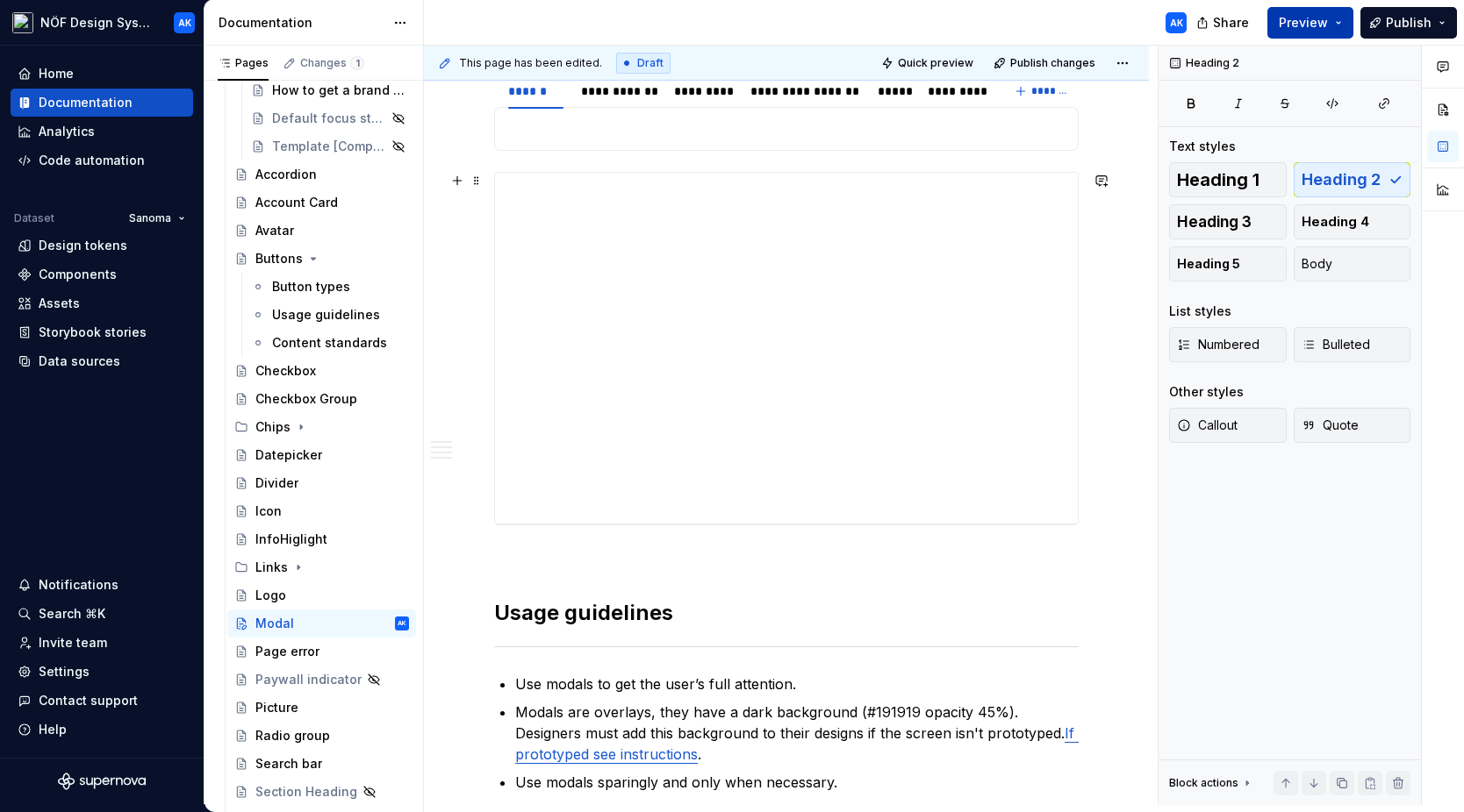
scroll to position [67, 0]
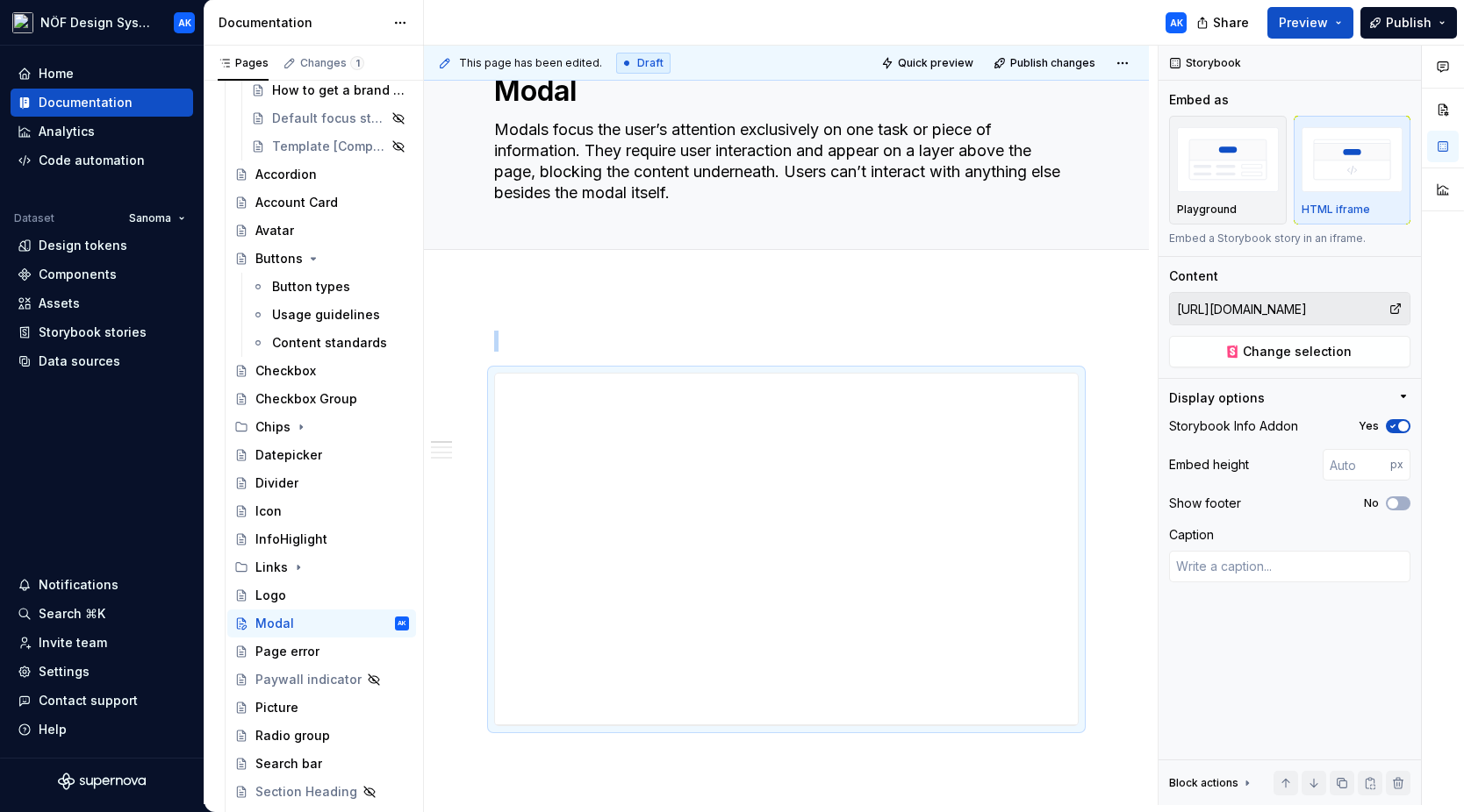
scroll to position [15, 0]
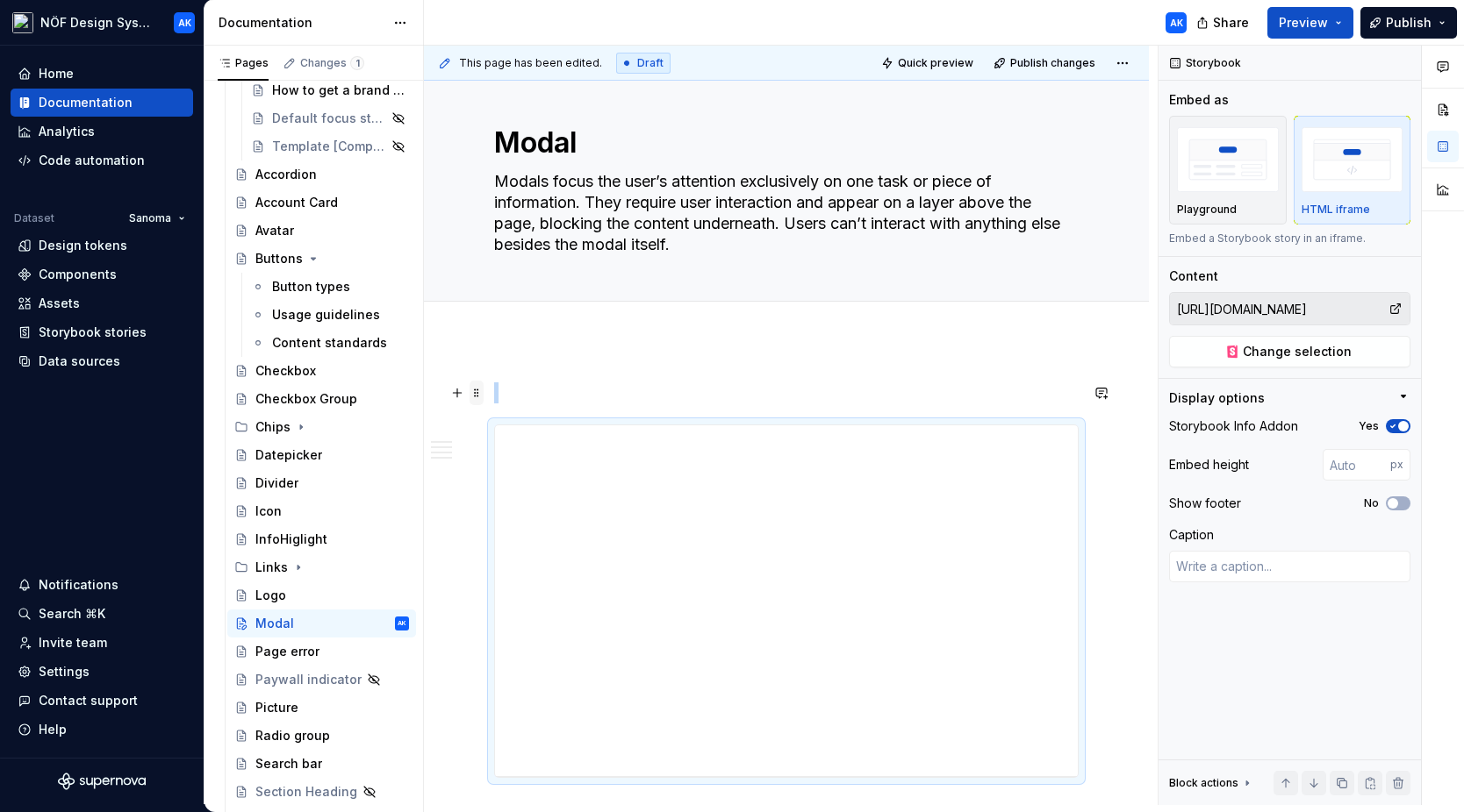
click at [478, 392] on span at bounding box center [476, 392] width 14 height 24
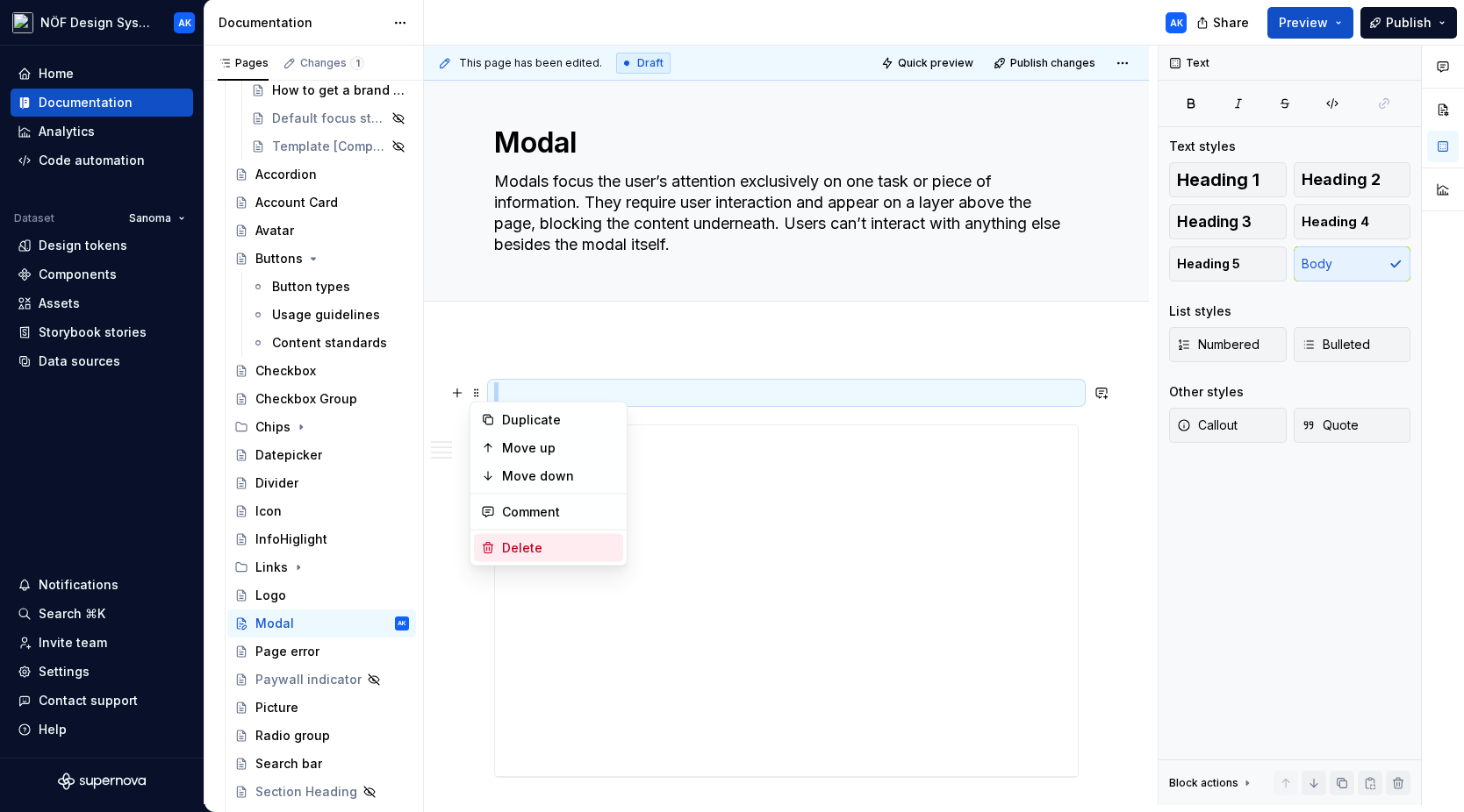
click at [586, 550] on div "Delete" at bounding box center [559, 548] width 114 height 17
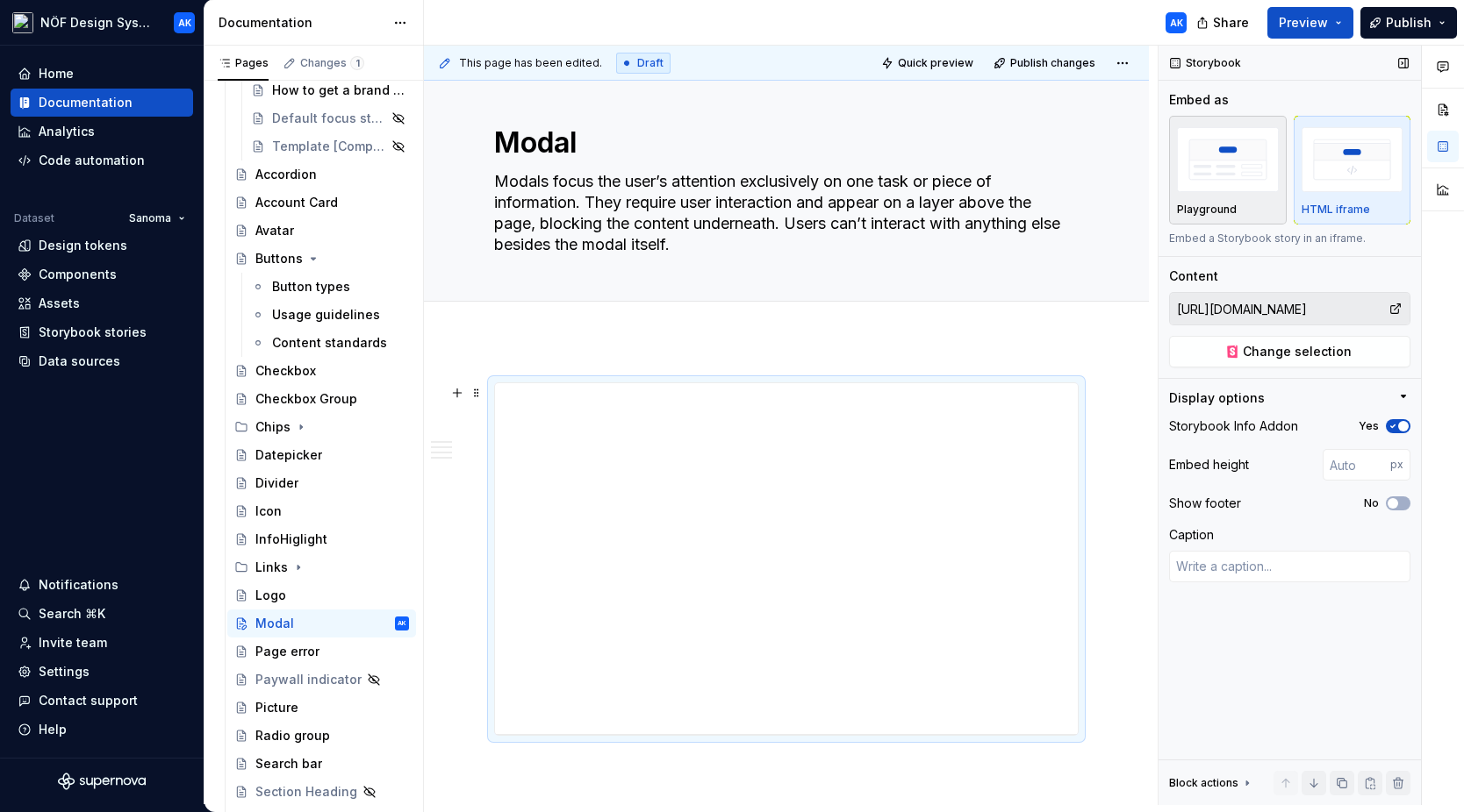
scroll to position [0, 0]
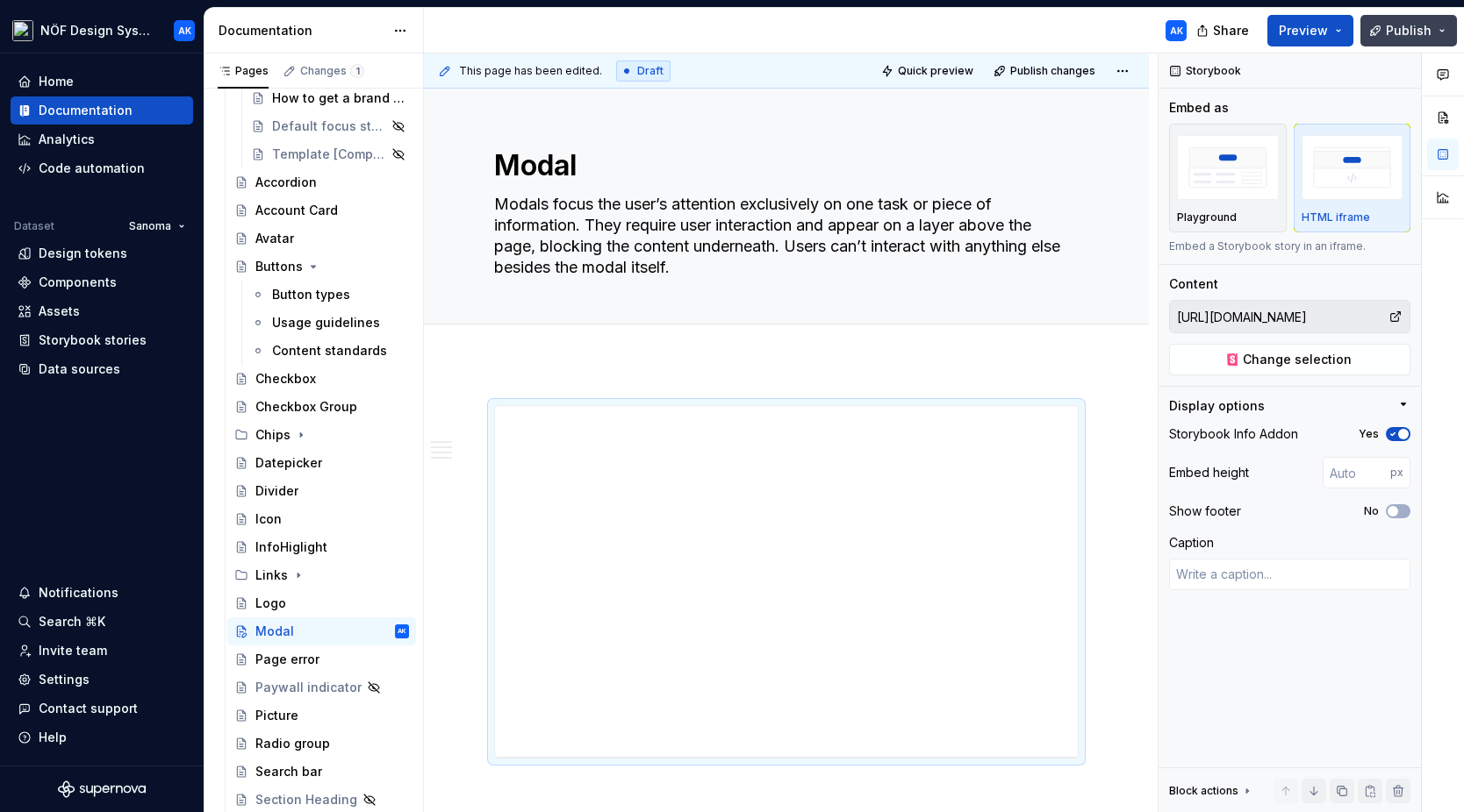
click at [1162, 31] on button "Publish" at bounding box center [1409, 30] width 97 height 32
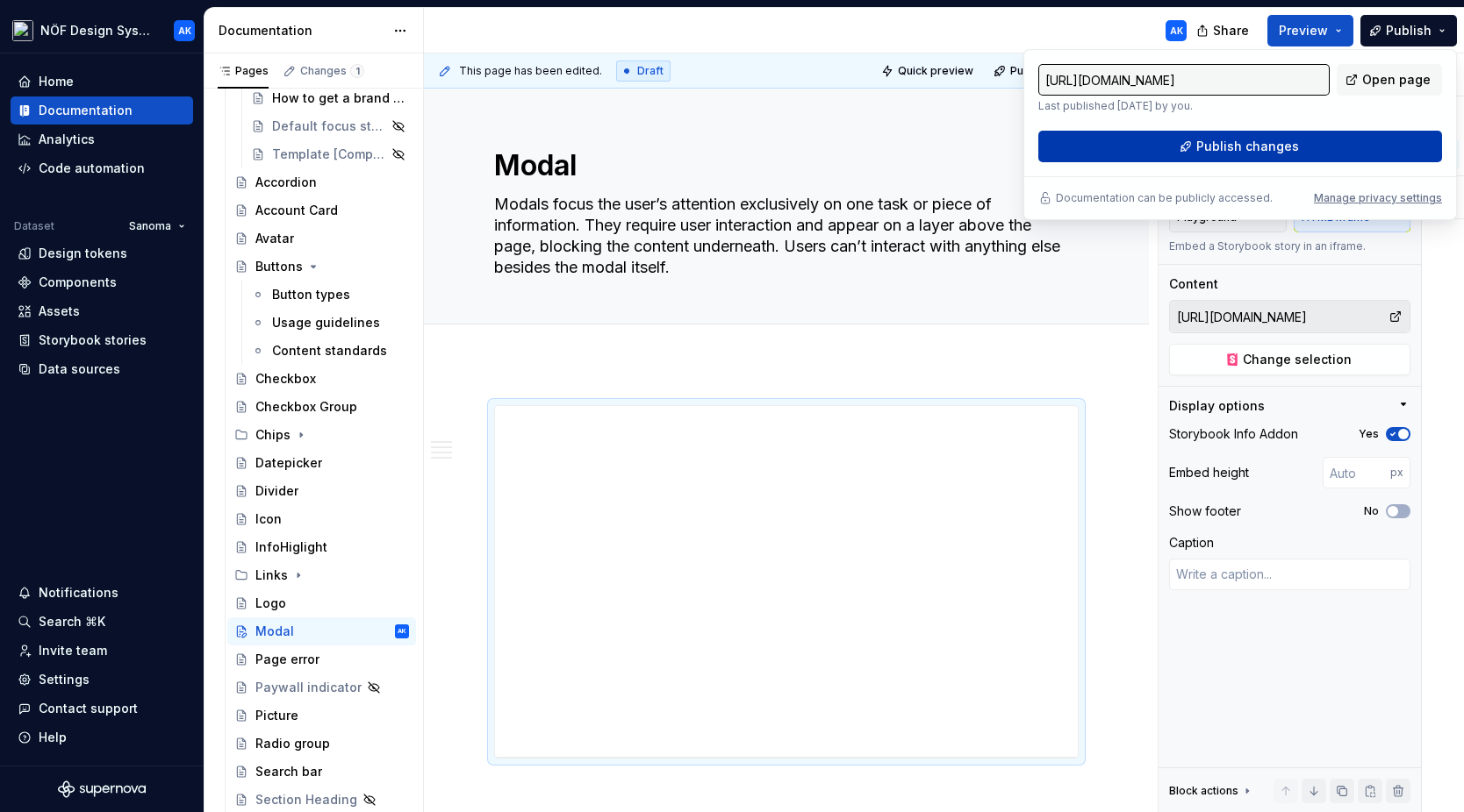
click at [1162, 145] on span "Publish changes" at bounding box center [1248, 146] width 103 height 17
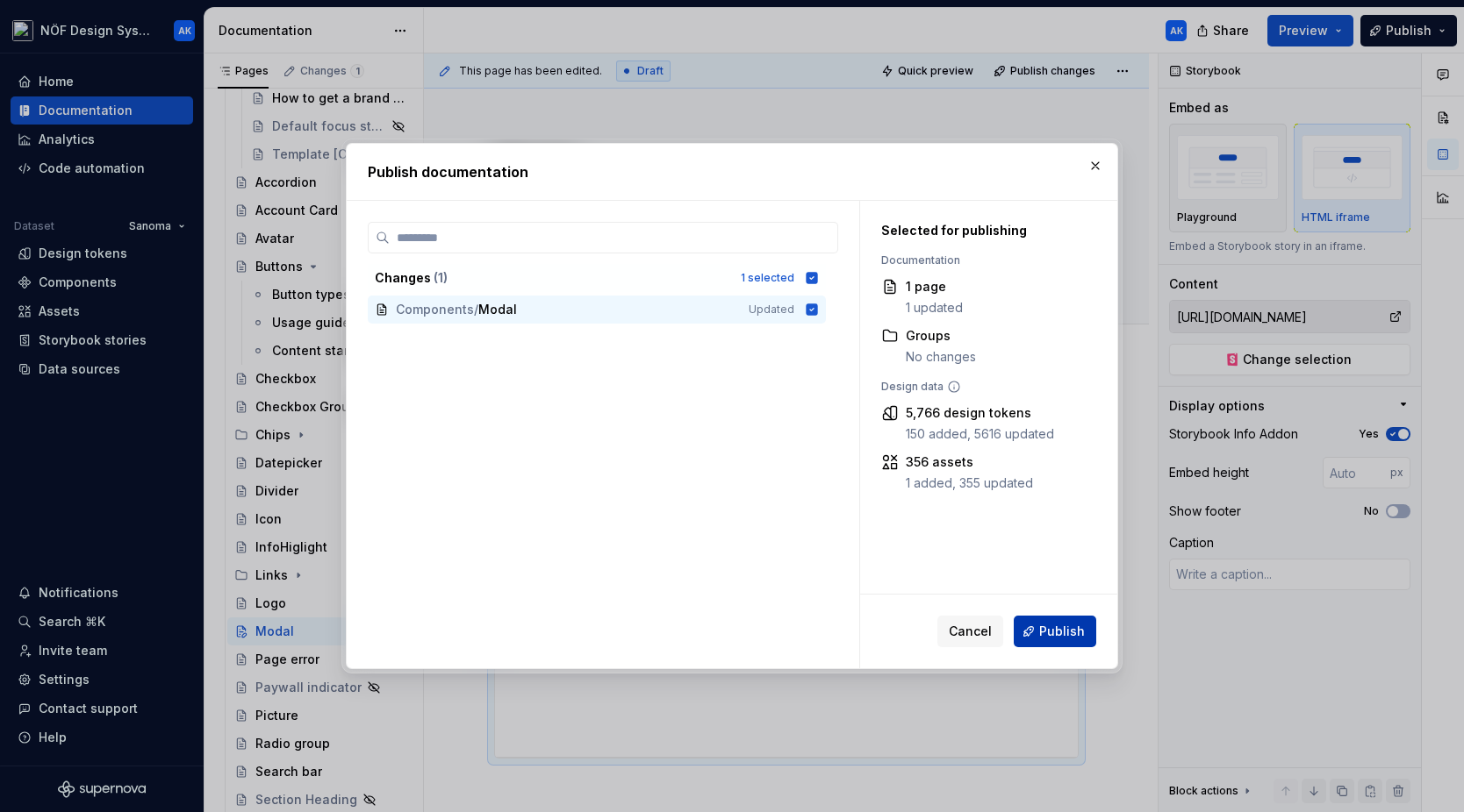
click at [1066, 634] on span "Publish" at bounding box center [1062, 632] width 46 height 17
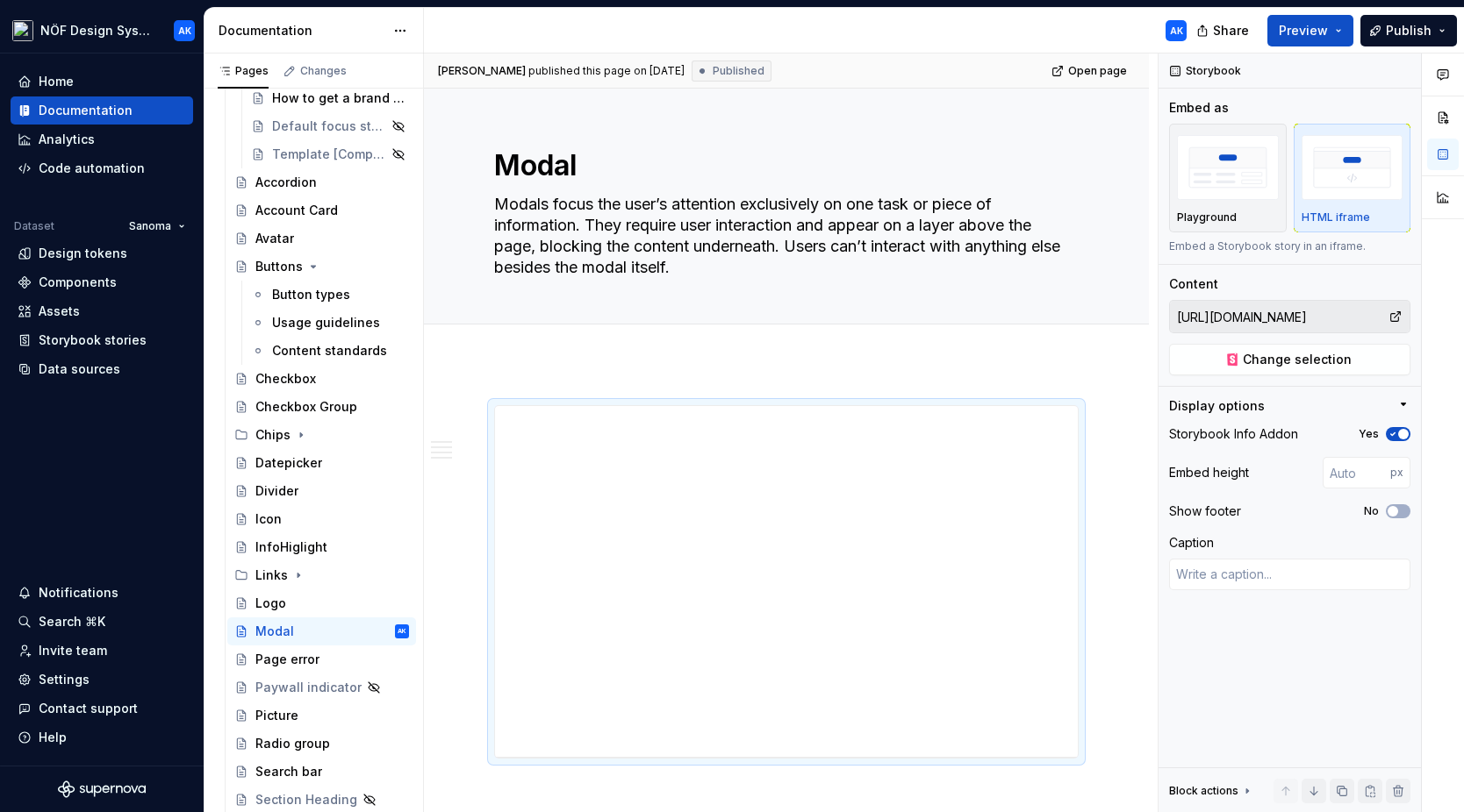
click at [1162, 32] on div "Share Preview Publish" at bounding box center [1332, 30] width 264 height 45
click at [605, 479] on div "**********" at bounding box center [786, 581] width 583 height 351
type textarea "*"
click at [1162, 474] on input "number" at bounding box center [1356, 473] width 68 height 32
click at [1162, 468] on input "1" at bounding box center [1356, 473] width 68 height 32
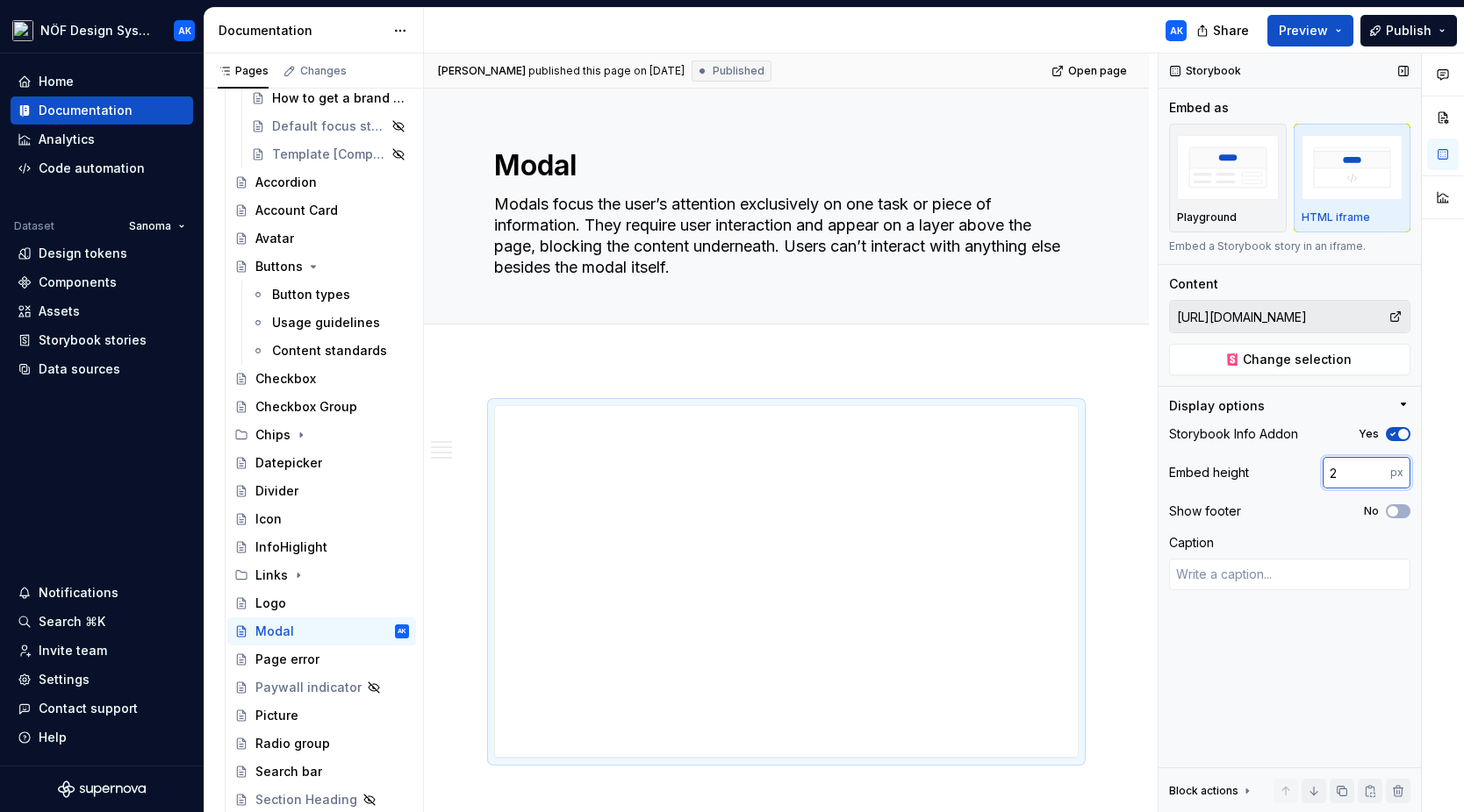
click at [1162, 468] on input "2" at bounding box center [1356, 473] width 68 height 32
click at [1162, 468] on input "3" at bounding box center [1356, 473] width 68 height 32
click at [1162, 468] on input "4" at bounding box center [1356, 473] width 68 height 32
click at [1162, 468] on input "5" at bounding box center [1356, 473] width 68 height 32
click at [1162, 468] on input "6" at bounding box center [1356, 473] width 68 height 32
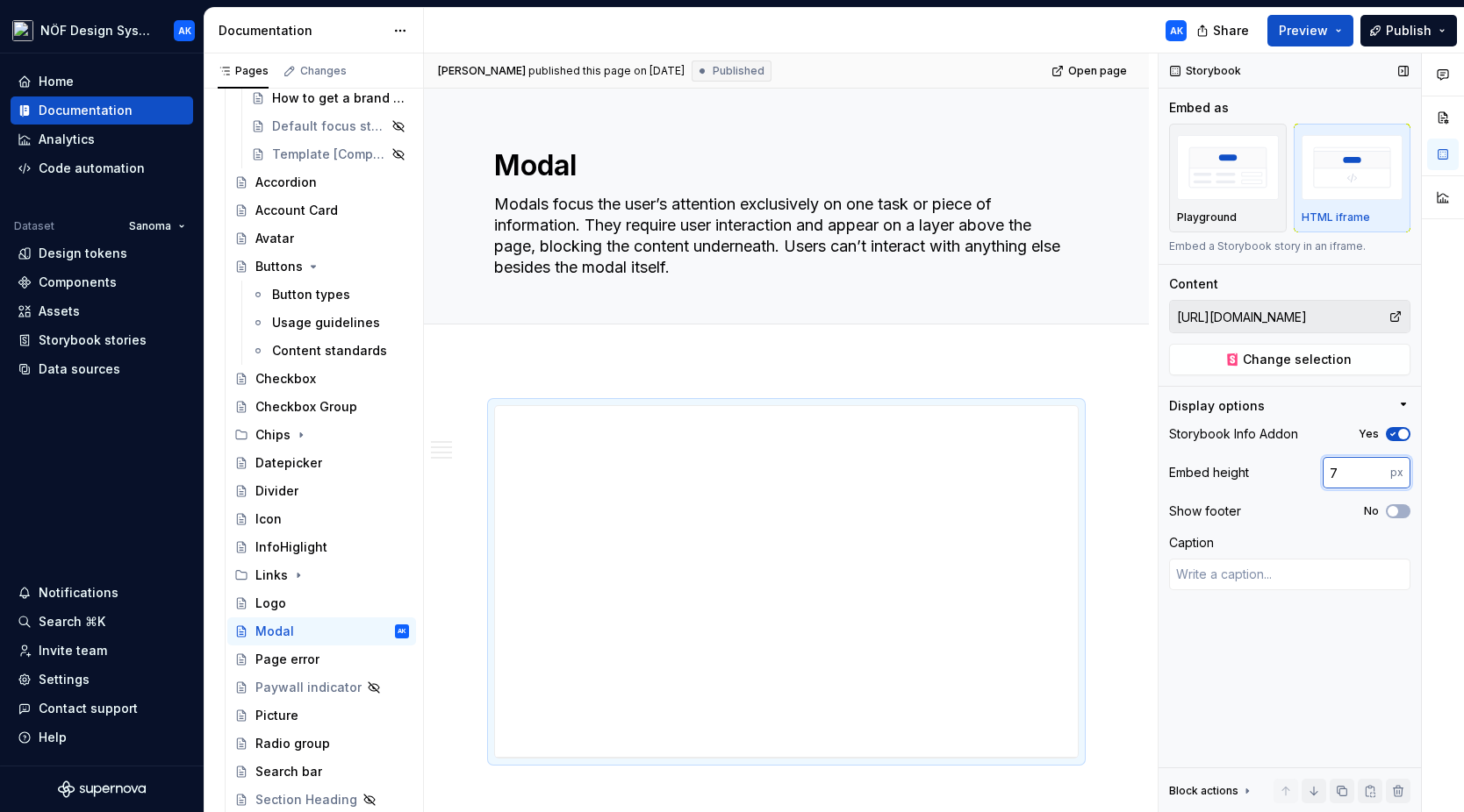
click at [1162, 468] on input "7" at bounding box center [1356, 473] width 68 height 32
click at [1162, 468] on input "8" at bounding box center [1356, 473] width 68 height 32
click at [1162, 468] on input "9" at bounding box center [1356, 473] width 68 height 32
click at [1162, 468] on input "10" at bounding box center [1356, 473] width 68 height 32
click at [1162, 468] on input "11" at bounding box center [1356, 473] width 68 height 32
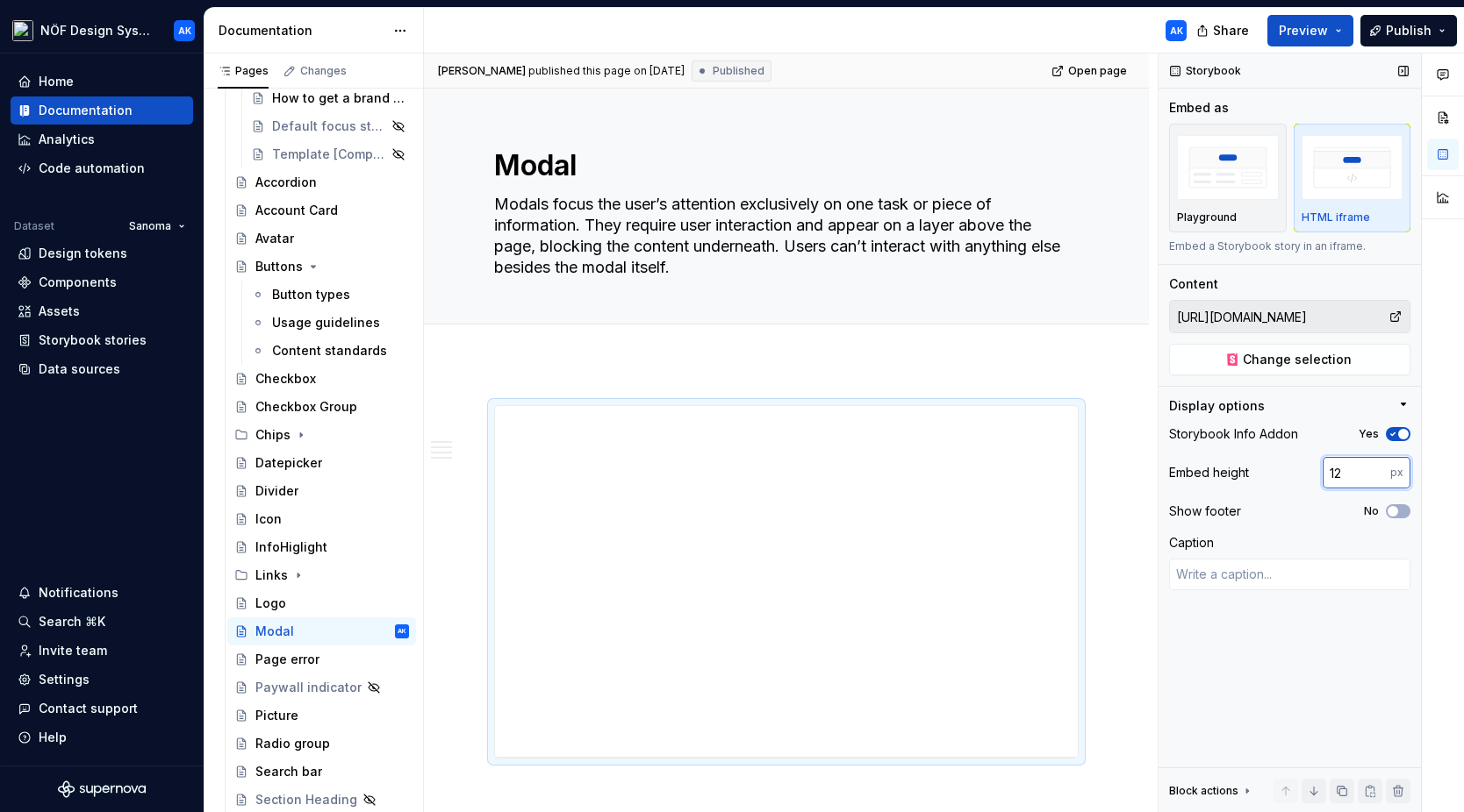
type input "12"
click at [1162, 468] on input "12" at bounding box center [1356, 473] width 68 height 32
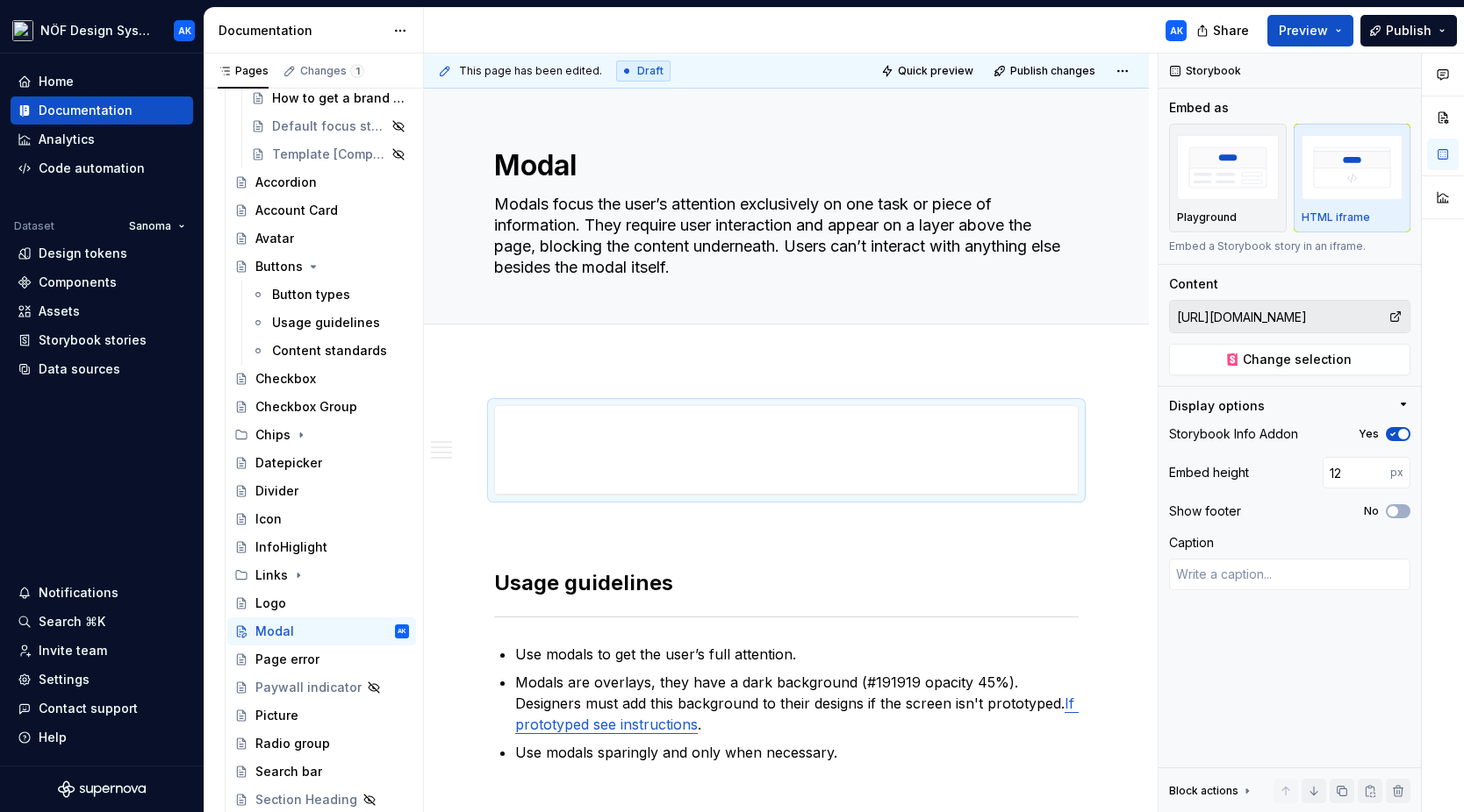
type textarea "*"
type input "100"
click at [302, 665] on div "Page error" at bounding box center [287, 660] width 64 height 17
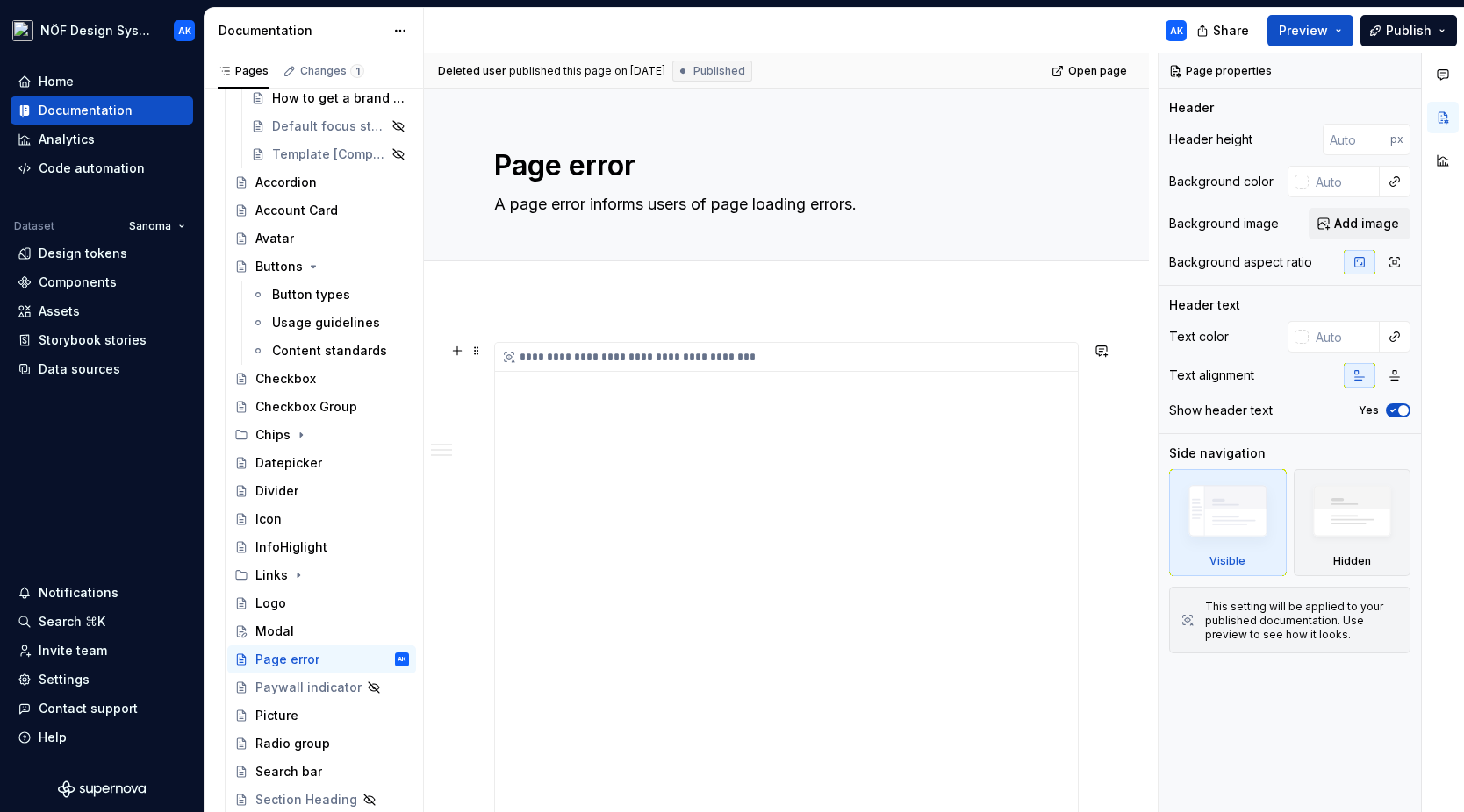
click at [909, 532] on div "**********" at bounding box center [786, 671] width 583 height 658
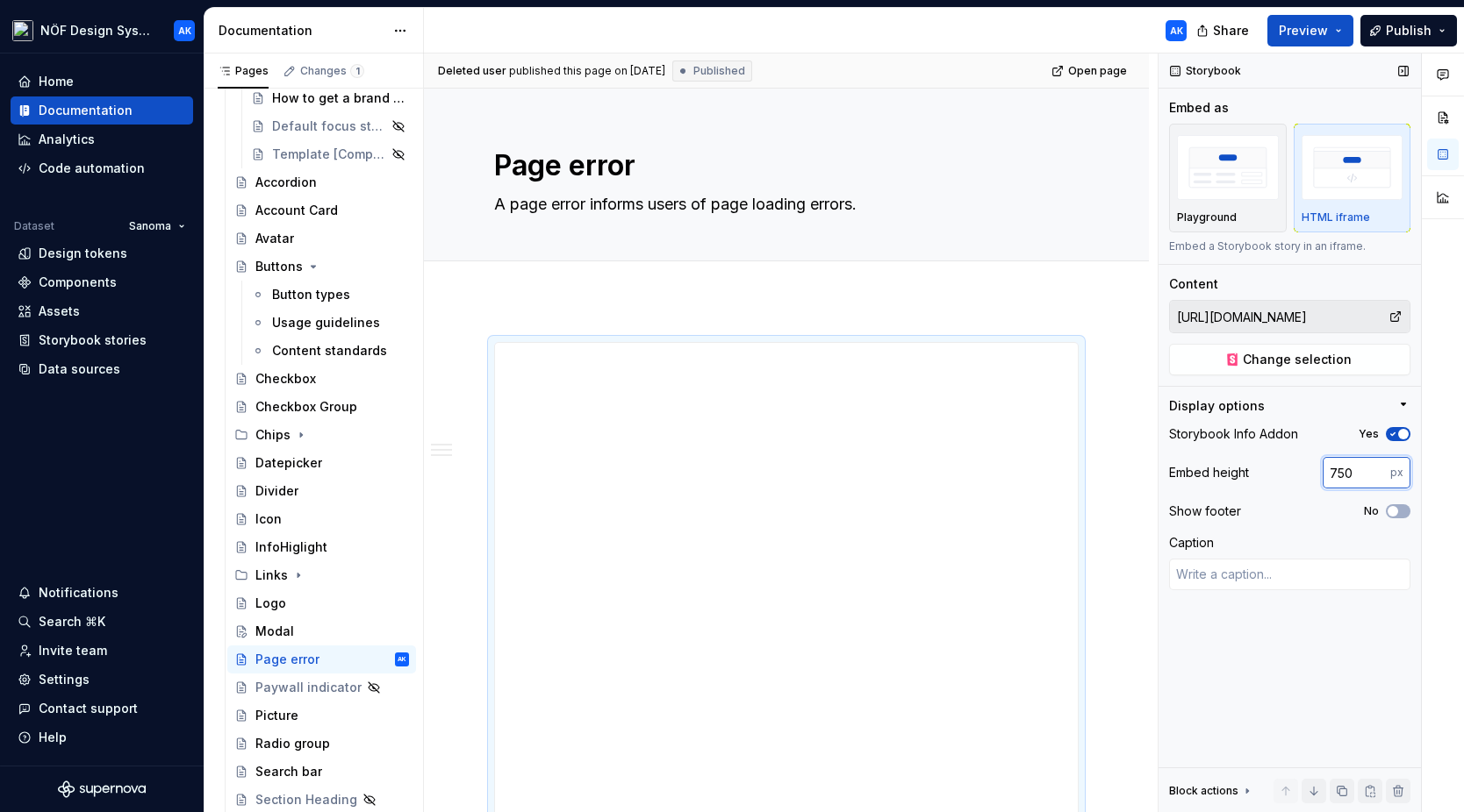
click at [1162, 477] on input "750" at bounding box center [1356, 473] width 68 height 32
click at [303, 631] on div "Modal" at bounding box center [332, 631] width 153 height 24
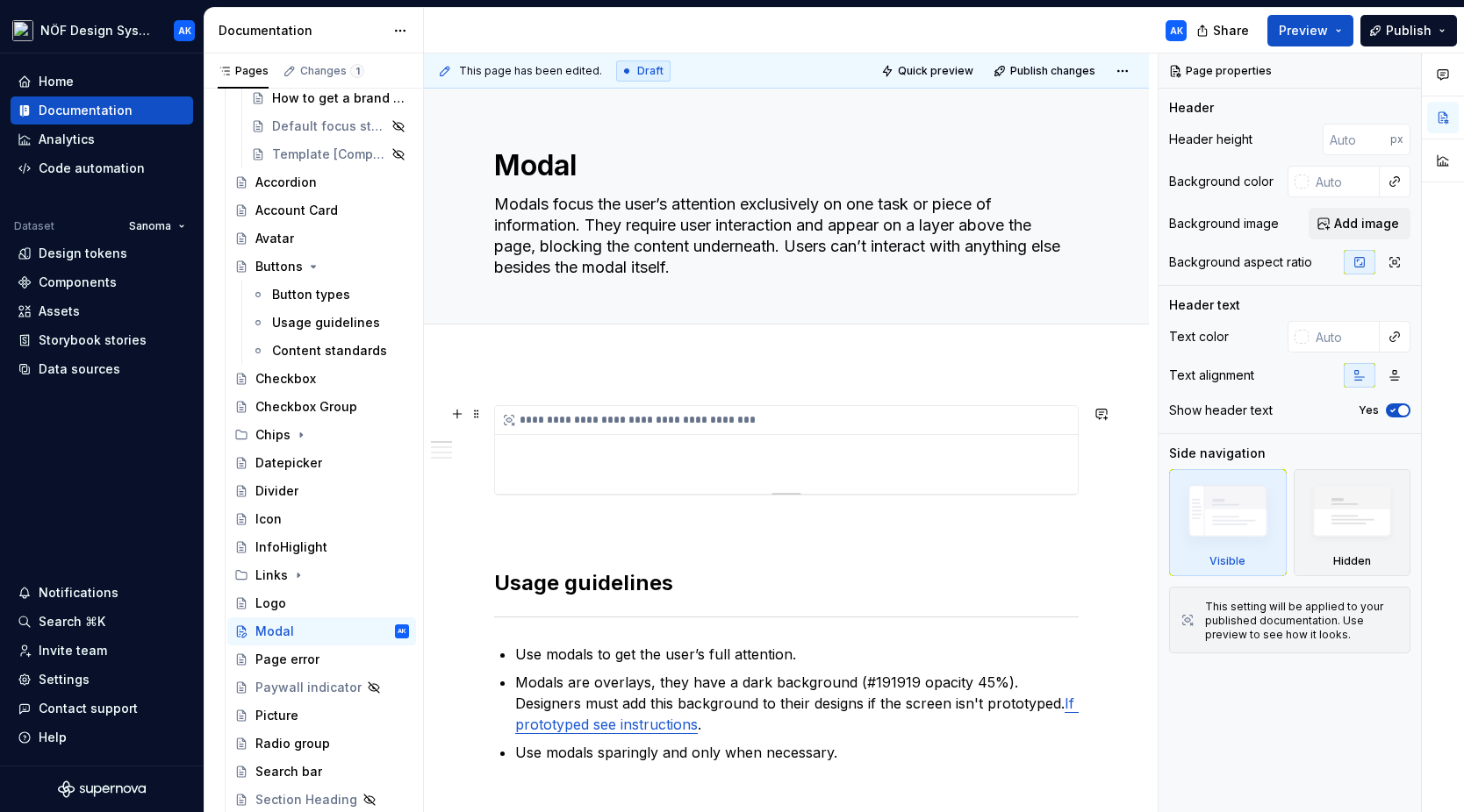
click at [910, 467] on div "**********" at bounding box center [786, 450] width 583 height 88
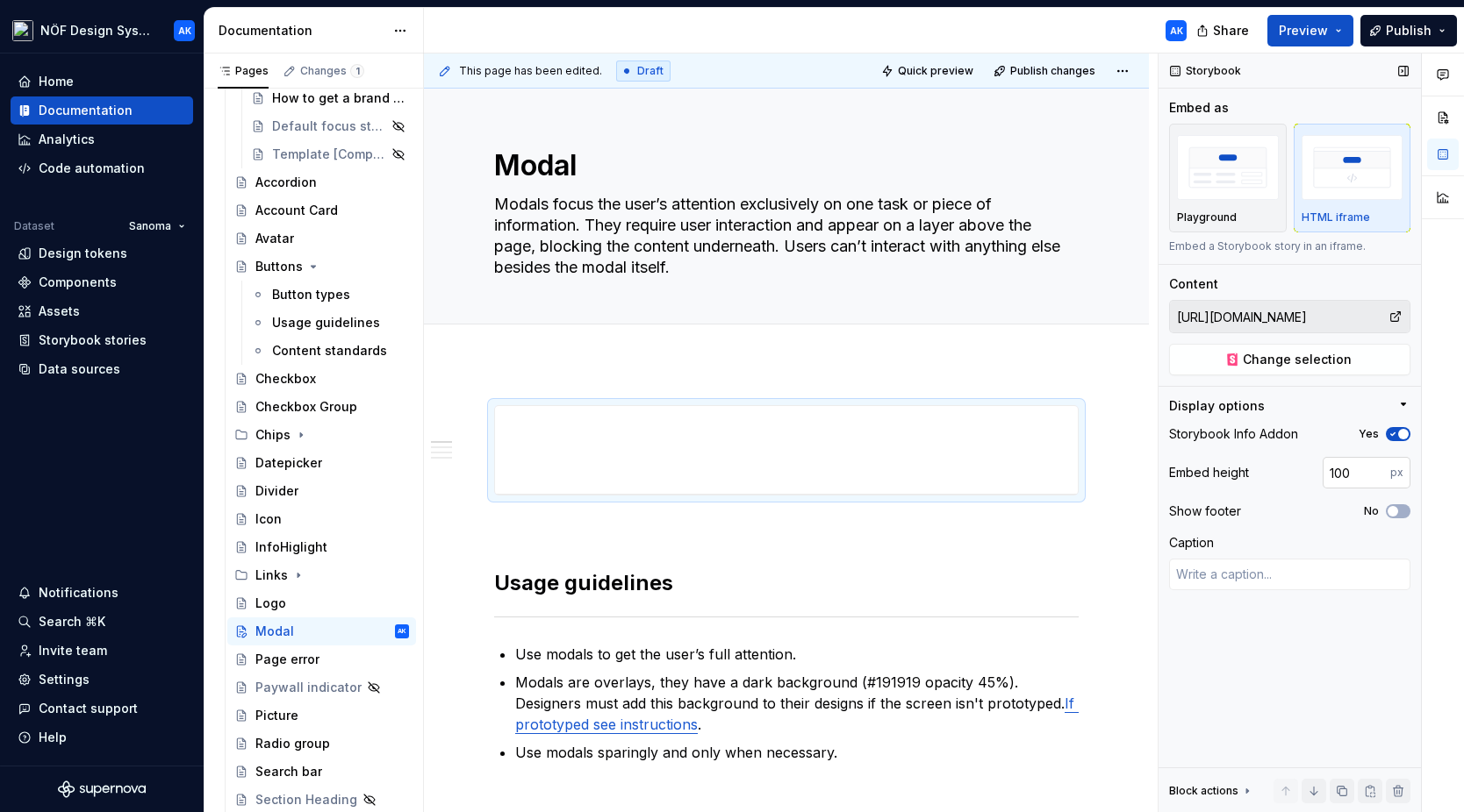
type textarea "*"
click at [1162, 476] on input "100" at bounding box center [1356, 473] width 68 height 32
click at [1162, 475] on input "100" at bounding box center [1356, 473] width 68 height 32
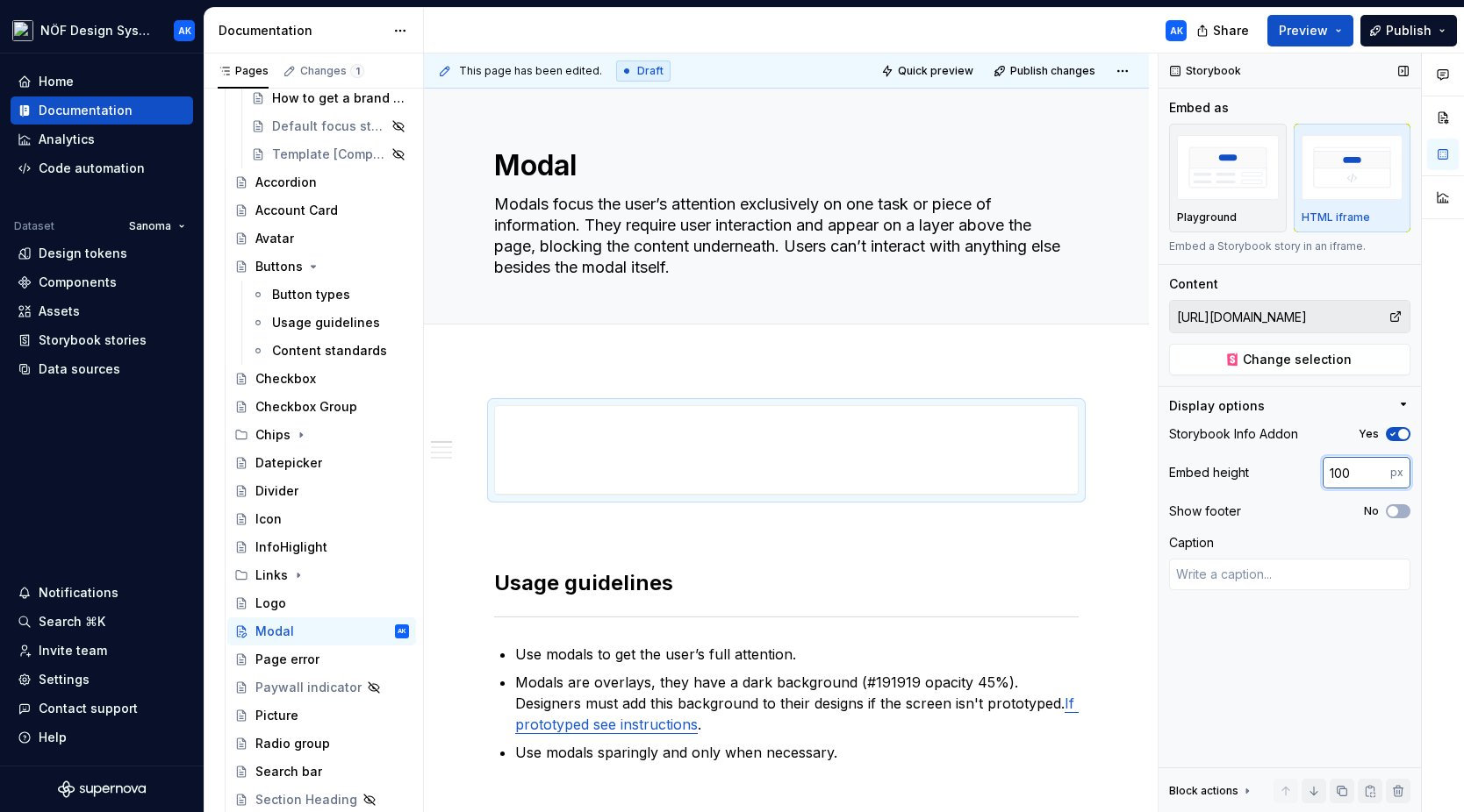
click at [1162, 475] on input "100" at bounding box center [1356, 473] width 68 height 32
paste input "75"
type input "750"
click at [1162, 475] on div at bounding box center [1442, 433] width 42 height 760
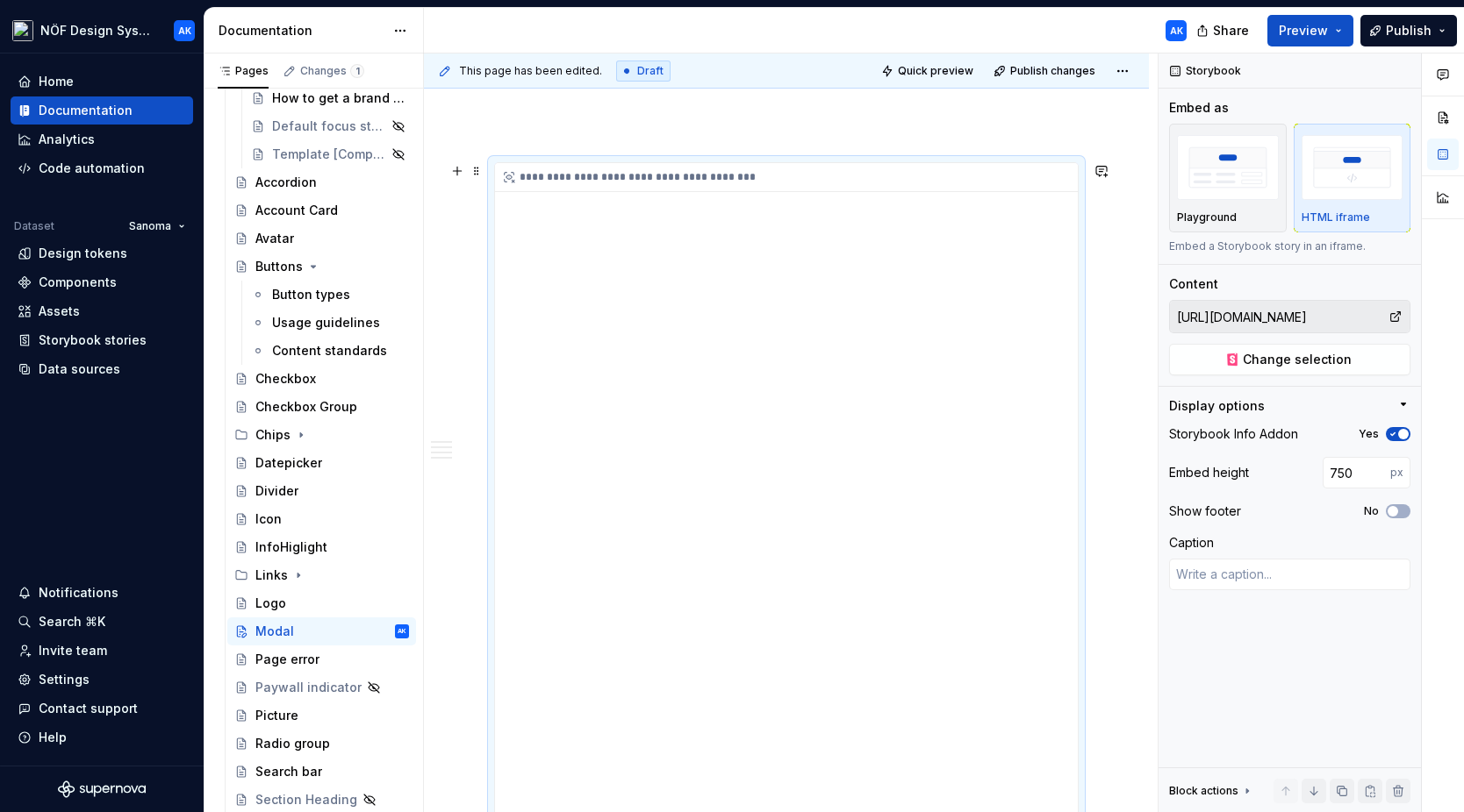
scroll to position [239, 0]
click at [1162, 27] on span "Publish" at bounding box center [1408, 31] width 46 height 17
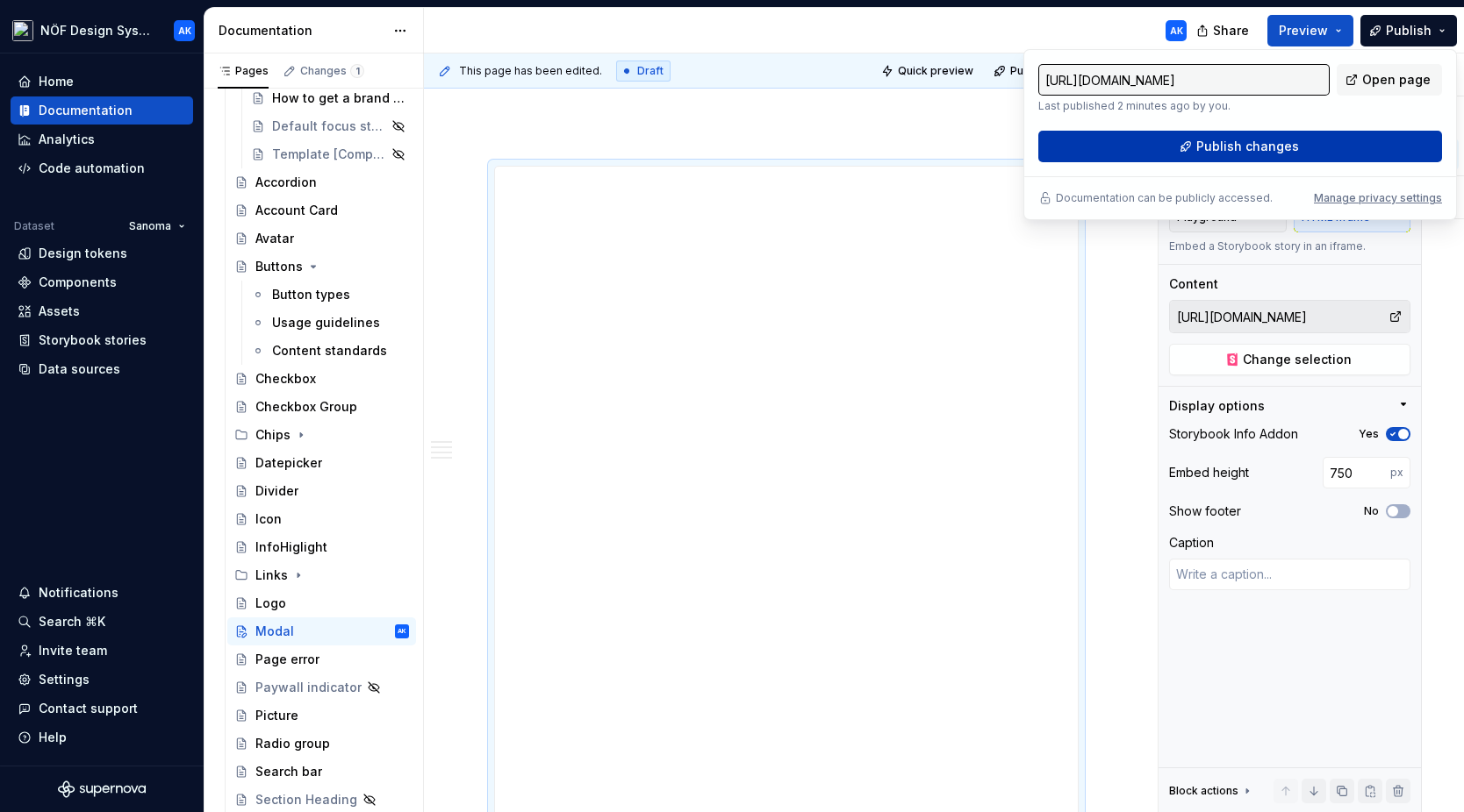
click at [1162, 149] on button "Publish changes" at bounding box center [1240, 146] width 403 height 32
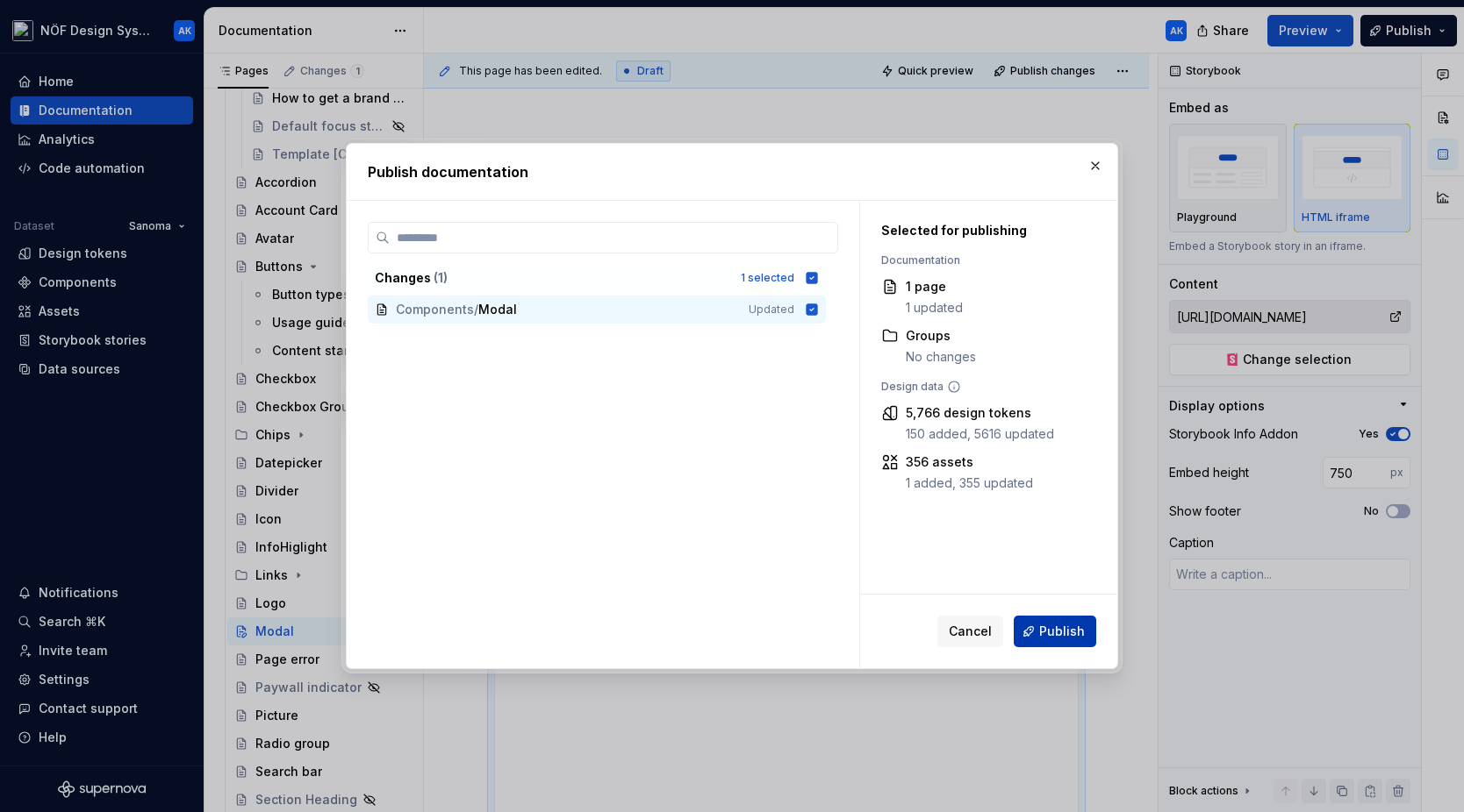
click at [1042, 624] on span "Publish" at bounding box center [1062, 632] width 46 height 17
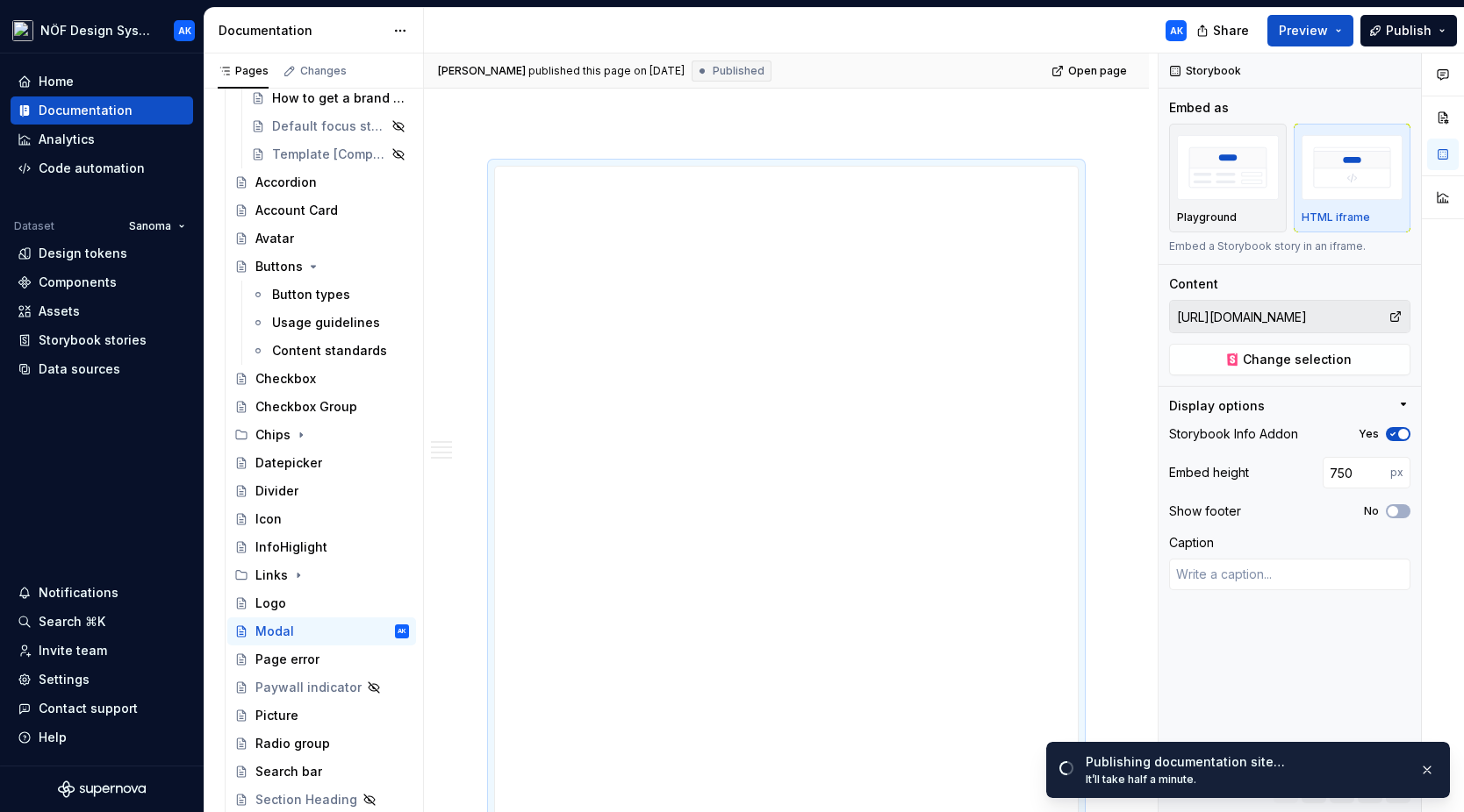
type textarea "*"
